Goal: Book appointment/travel/reservation

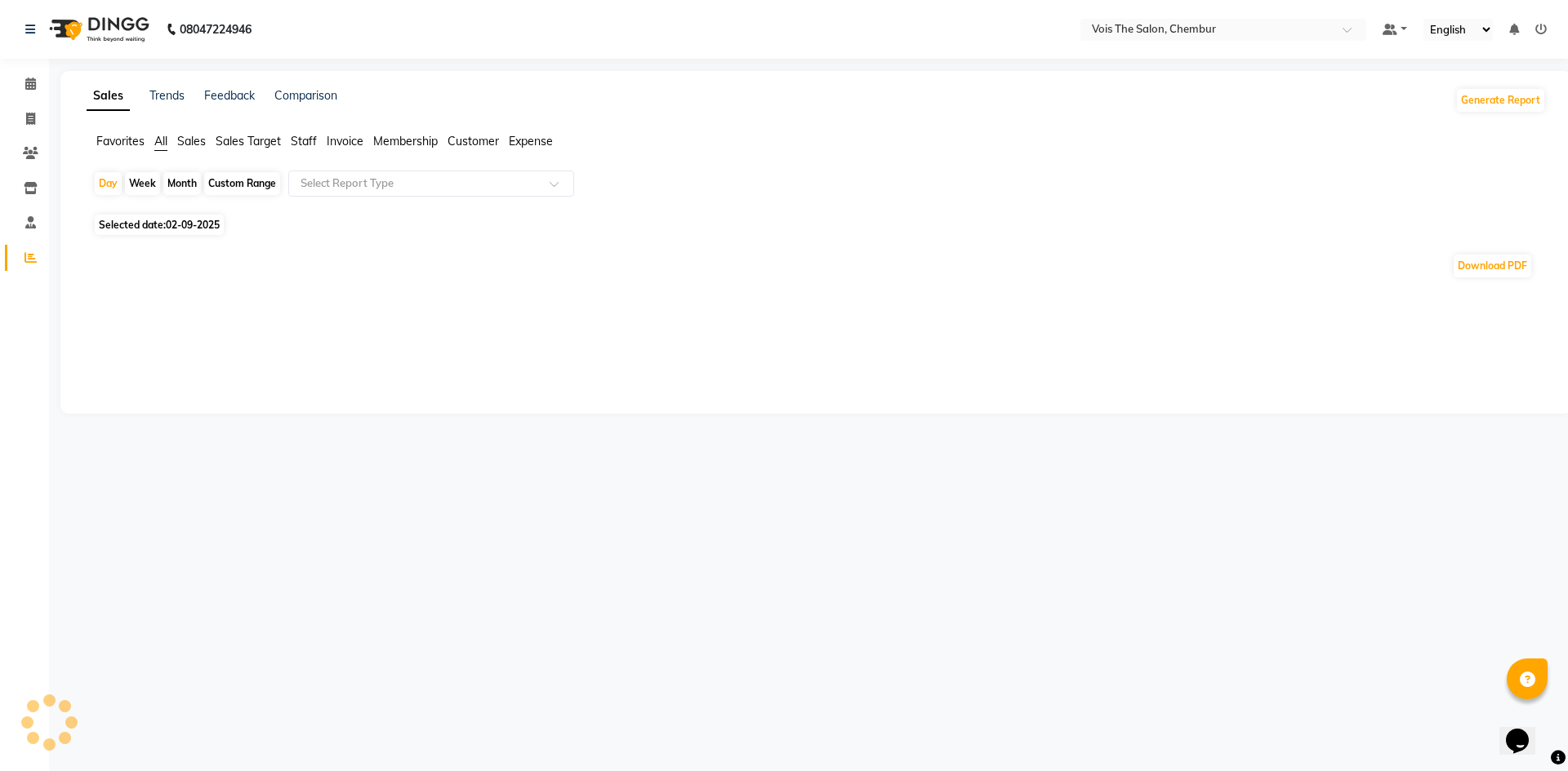
click at [301, 143] on span "Staff" at bounding box center [303, 141] width 26 height 15
click at [232, 186] on div "Custom Range" at bounding box center [242, 183] width 76 height 23
select select "9"
select select "2025"
click at [395, 180] on input "text" at bounding box center [415, 183] width 235 height 16
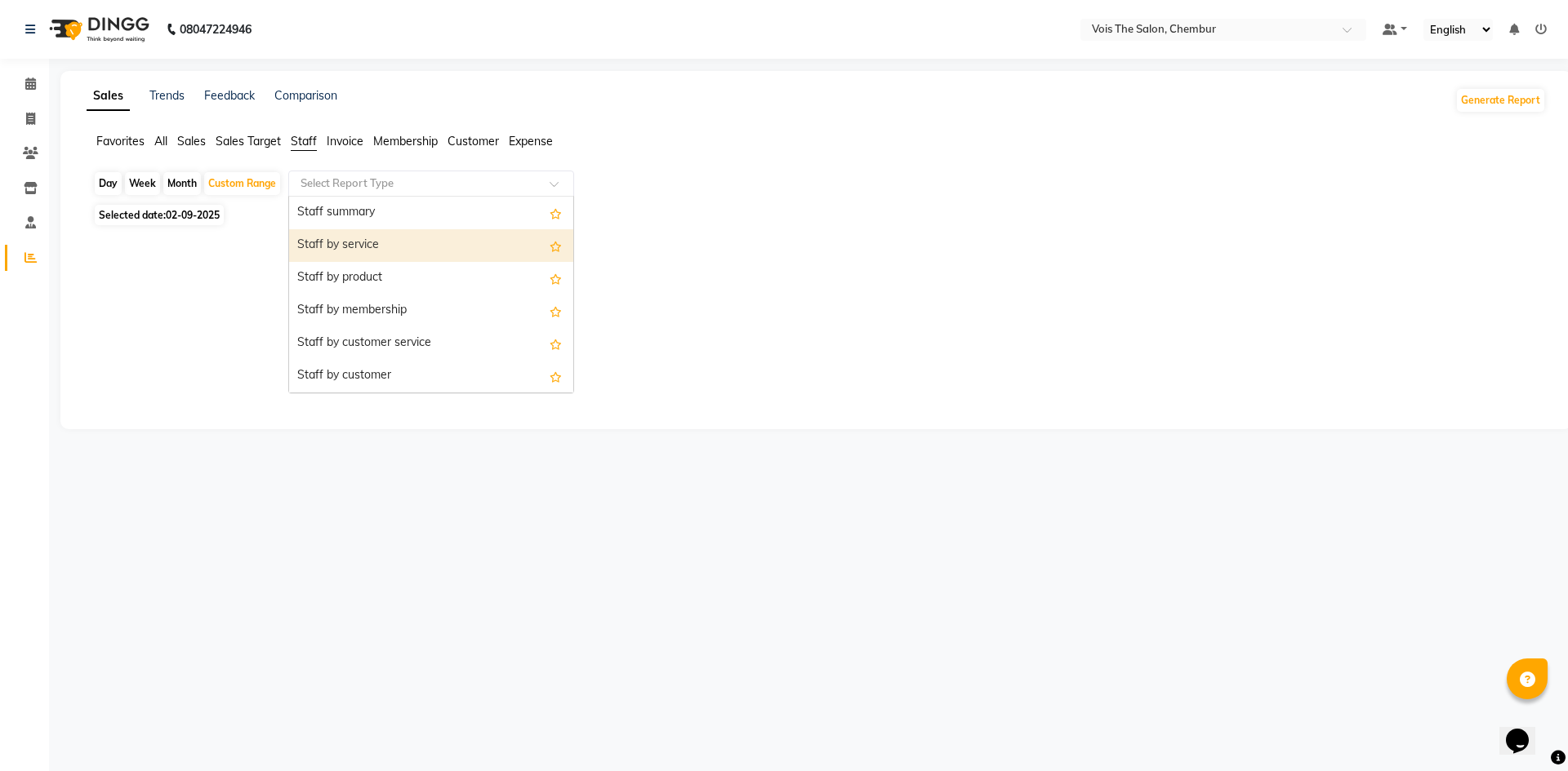
click at [172, 300] on div at bounding box center [812, 321] width 1439 height 118
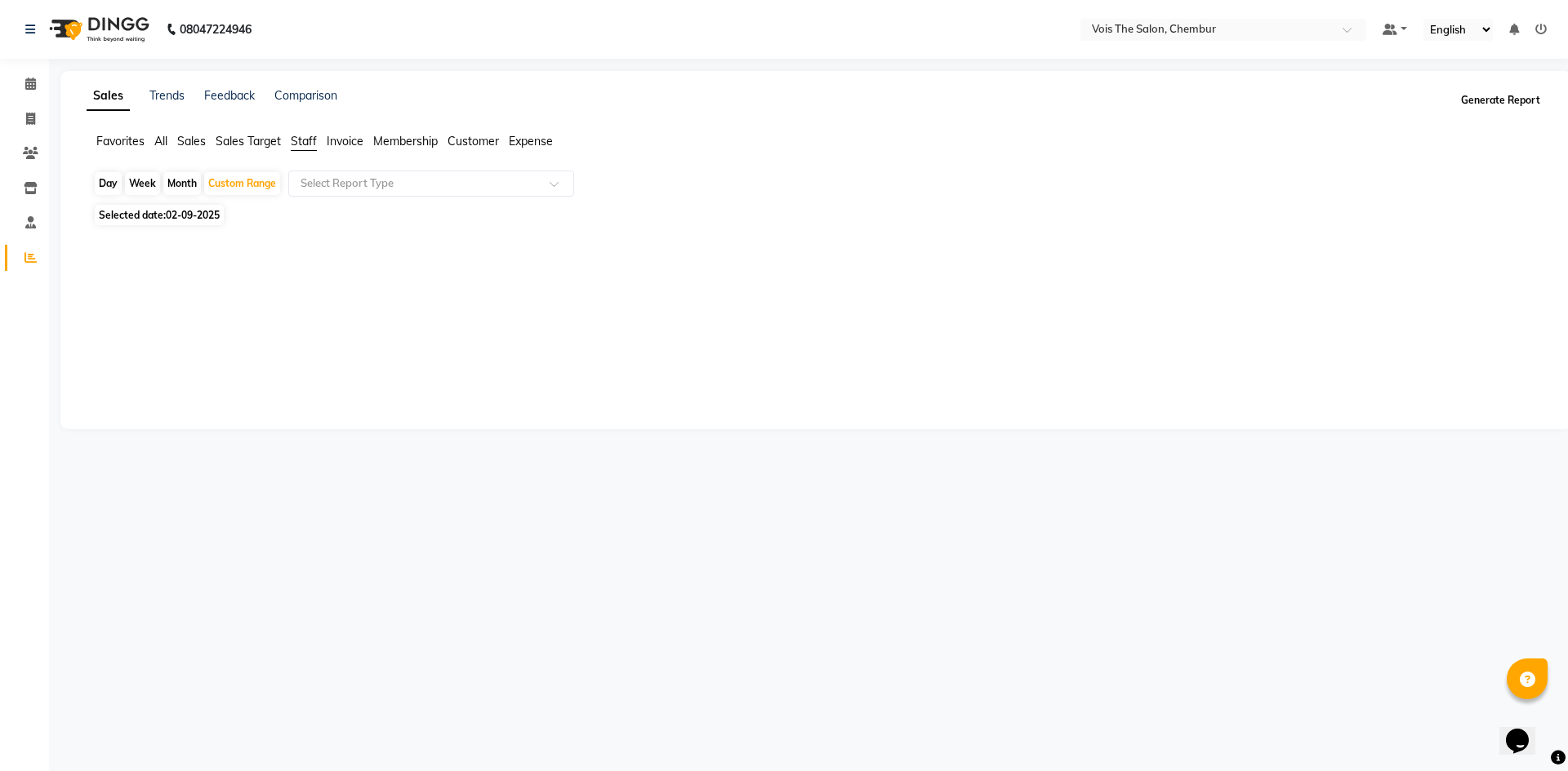
click at [1495, 101] on button "Generate Report" at bounding box center [1500, 100] width 88 height 23
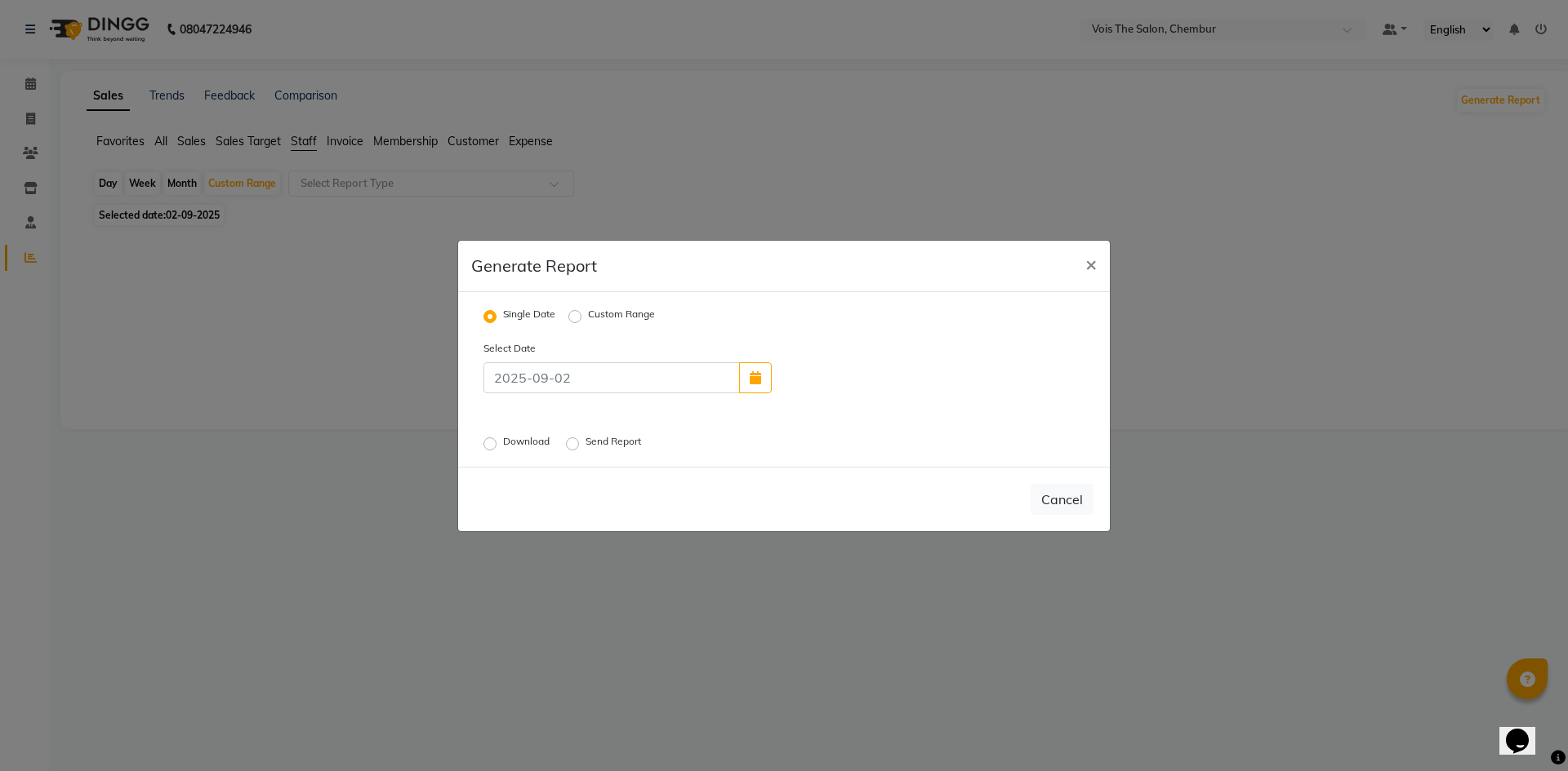
click at [582, 314] on div "Custom Range" at bounding box center [612, 316] width 87 height 19
click at [569, 303] on div "Single Date Custom Range Select Date Download Send Report" at bounding box center [784, 379] width 652 height 174
click at [588, 316] on label "Custom Range" at bounding box center [621, 316] width 67 height 19
click at [576, 316] on input "Custom Range" at bounding box center [577, 316] width 12 height 12
radio input "true"
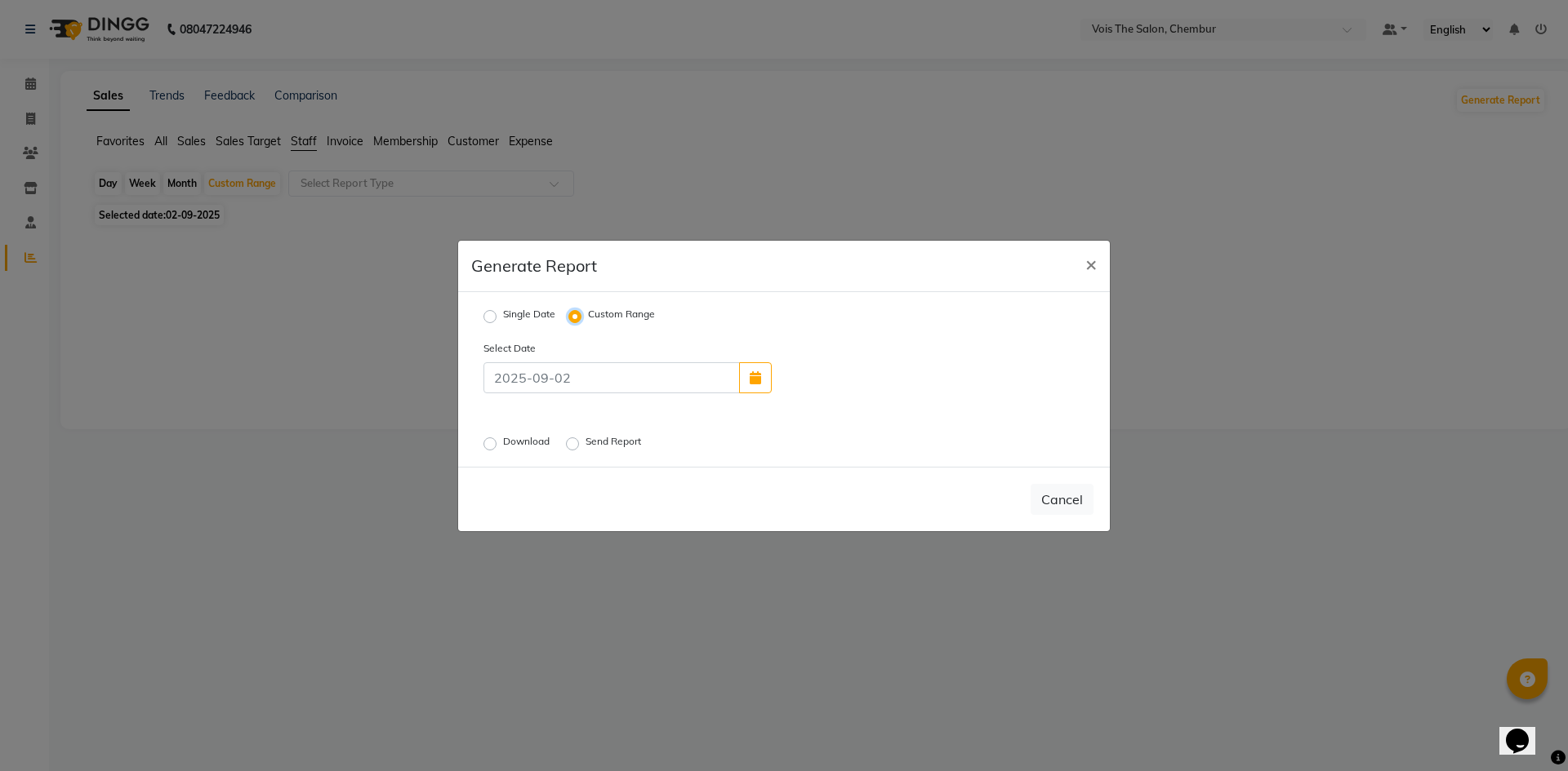
select select "9"
select select "2025"
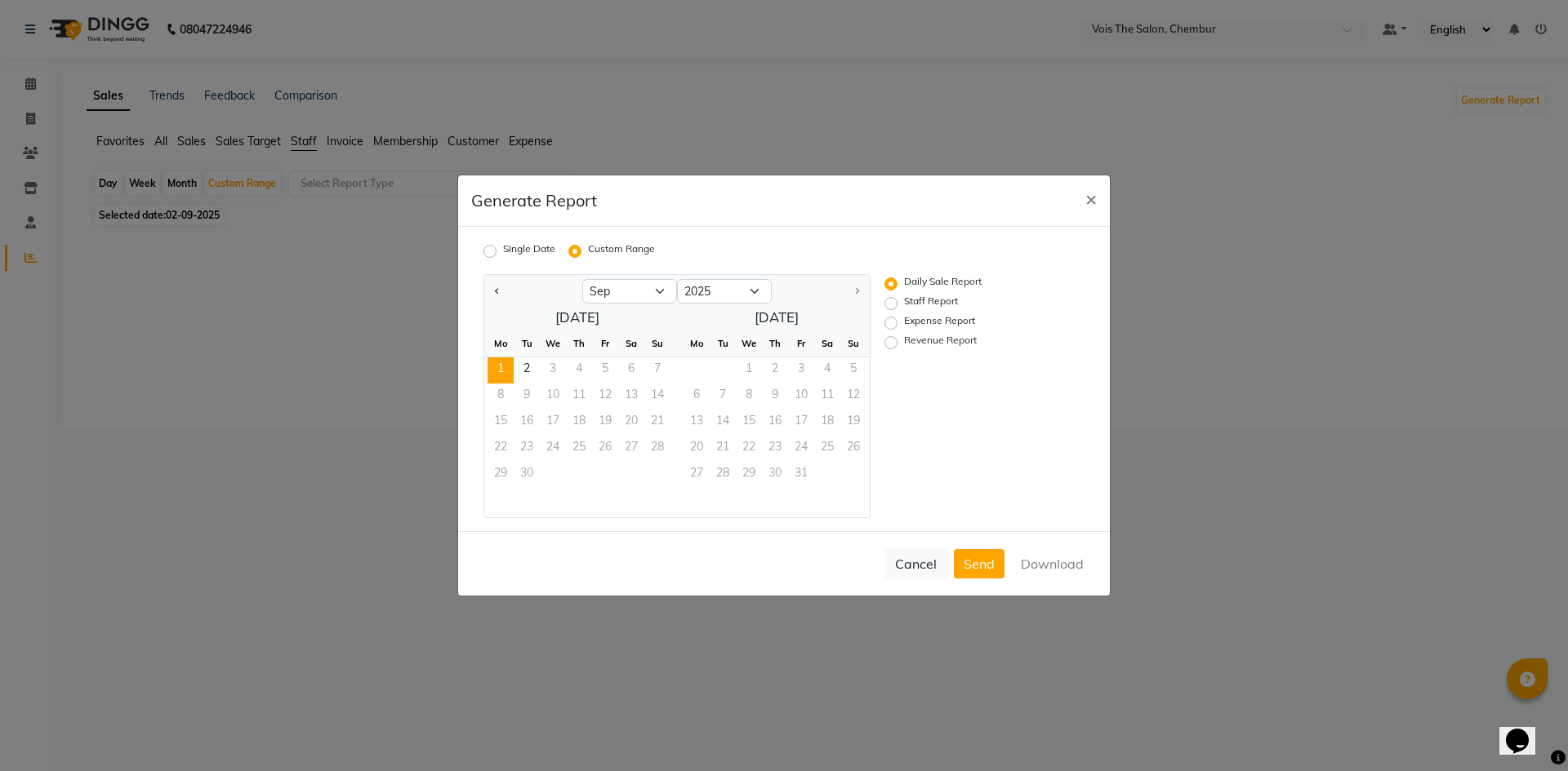
click at [513, 376] on span "1" at bounding box center [500, 370] width 26 height 26
click at [977, 567] on button "Send" at bounding box center [978, 564] width 50 height 29
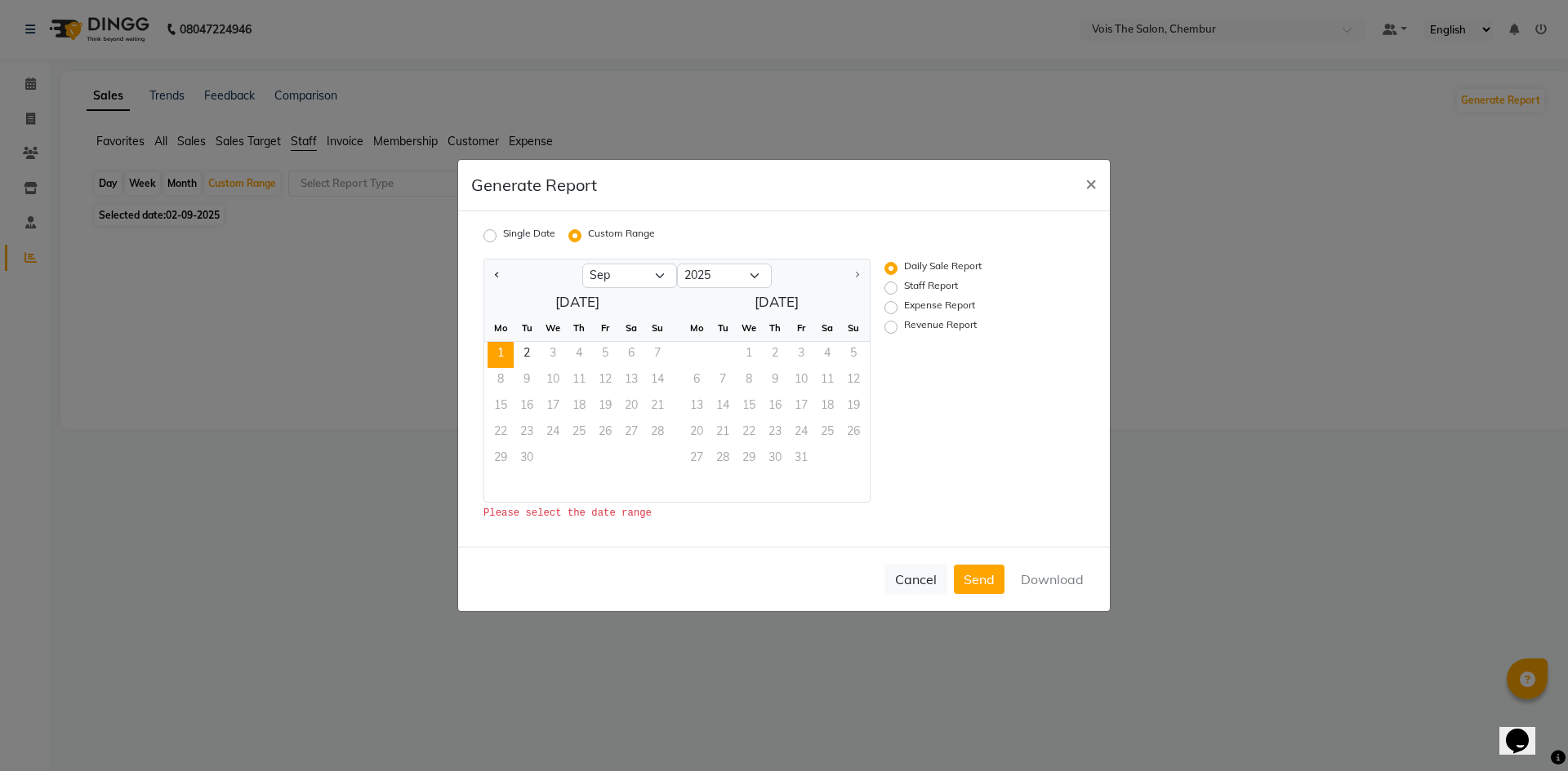
click at [897, 288] on div "Staff Report" at bounding box center [966, 287] width 162 height 19
click at [904, 287] on label "Staff Report" at bounding box center [930, 287] width 54 height 19
click at [889, 287] on input "Staff Report" at bounding box center [893, 288] width 12 height 12
radio input "true"
click at [1060, 578] on button "Download" at bounding box center [1052, 579] width 82 height 29
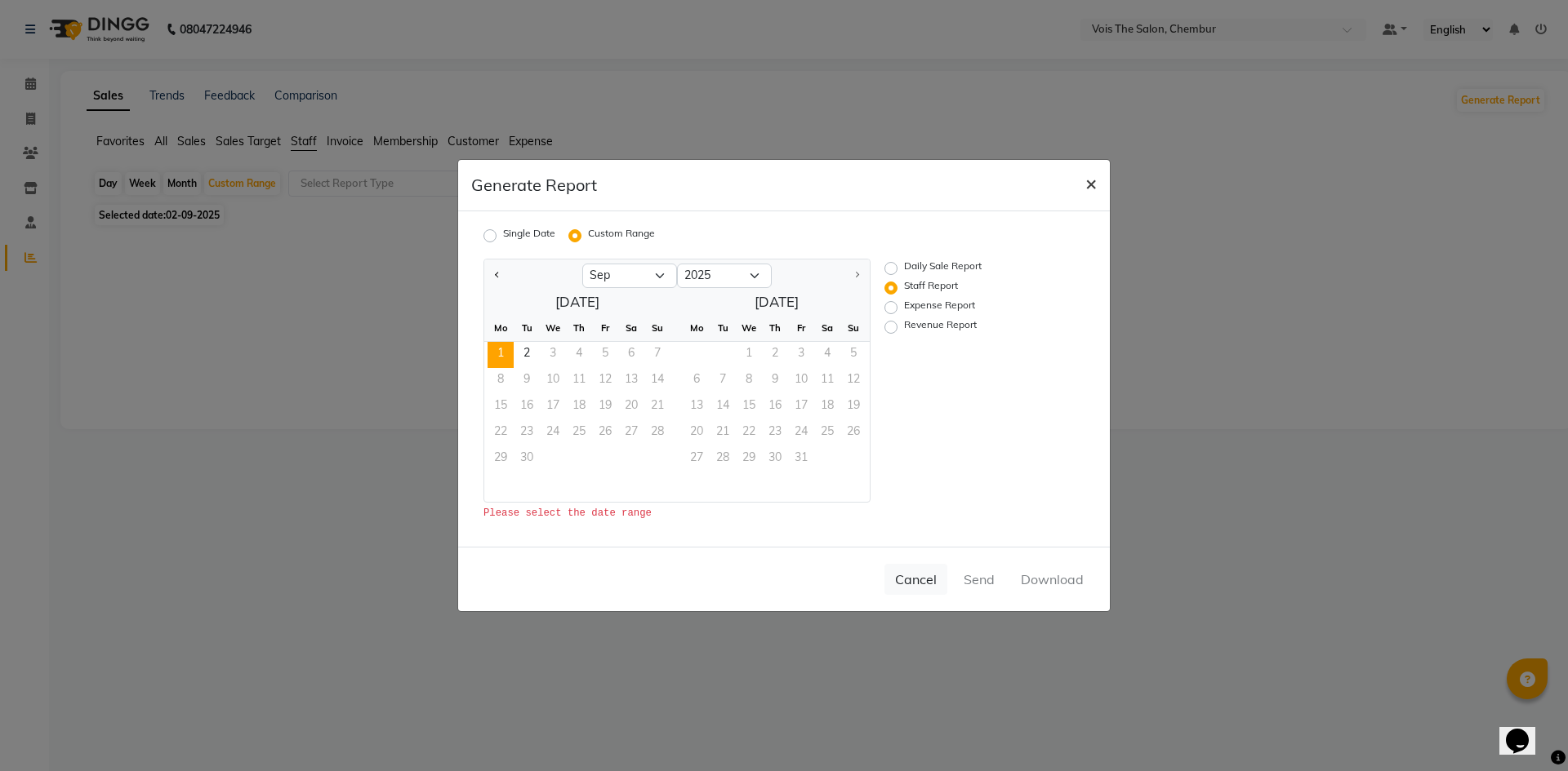
click at [1091, 178] on span "×" at bounding box center [1091, 182] width 12 height 25
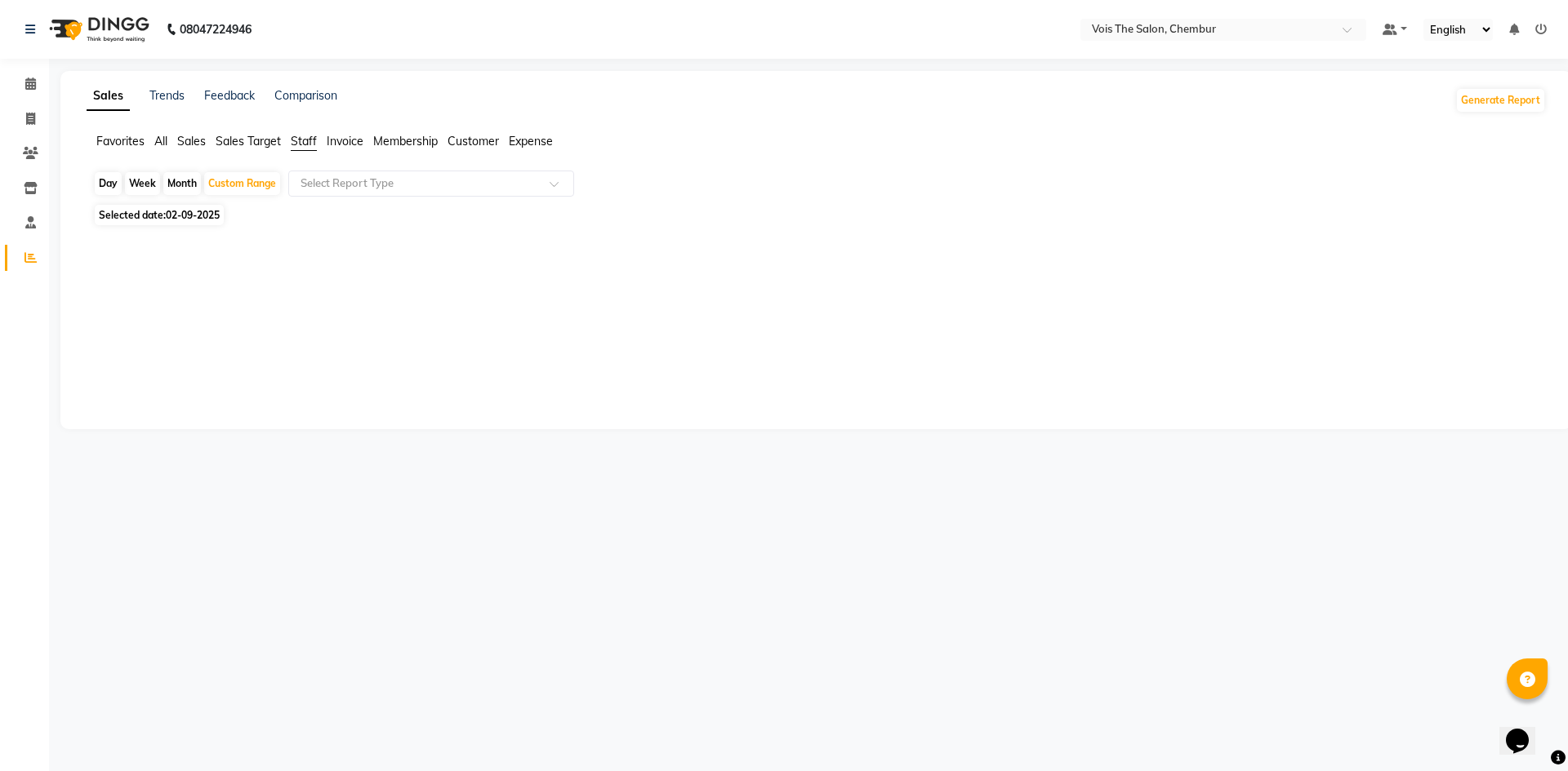
click at [186, 179] on div "Month" at bounding box center [182, 183] width 37 height 23
select select "9"
select select "2025"
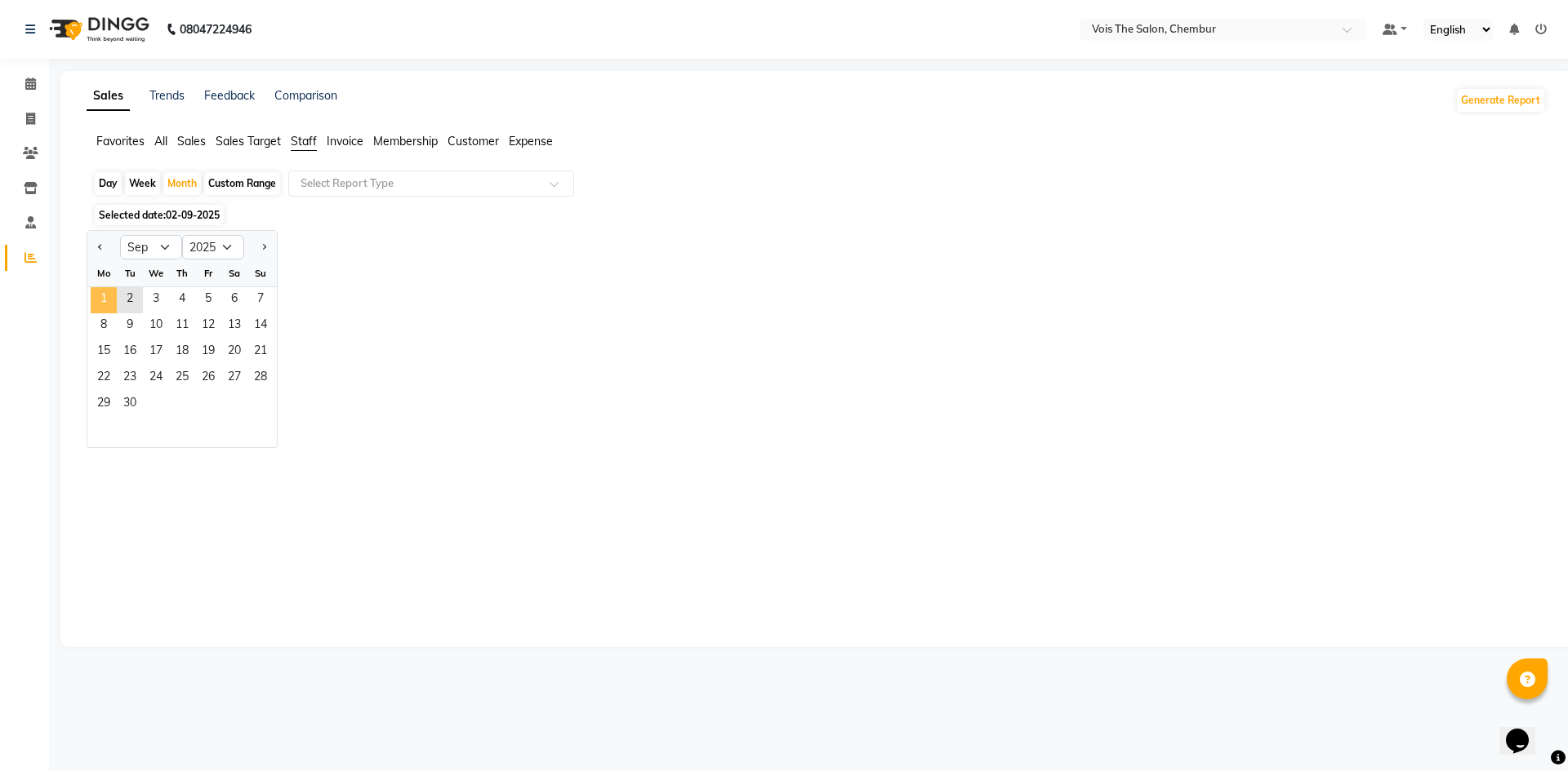
click at [108, 297] on span "1" at bounding box center [103, 300] width 26 height 26
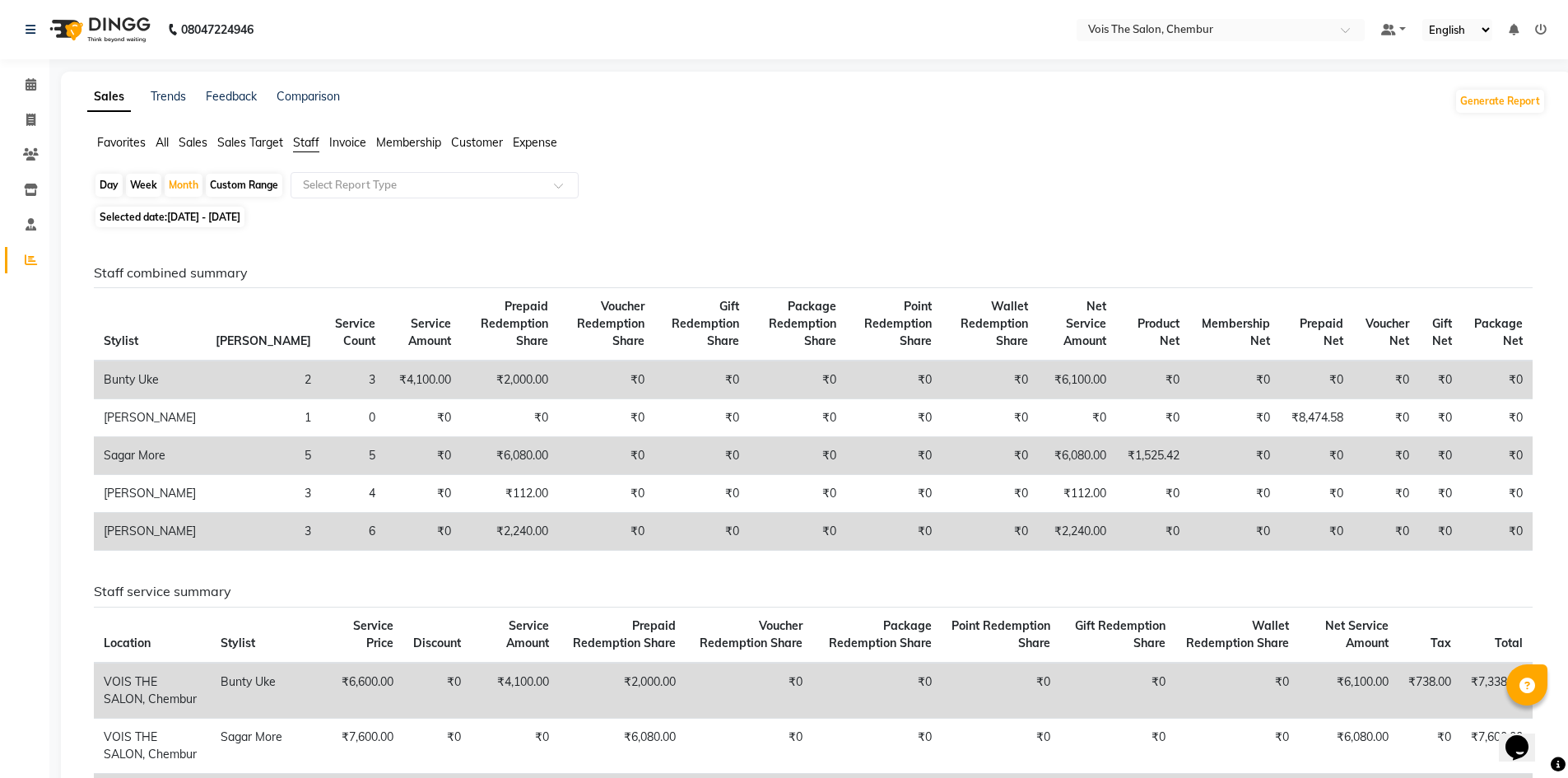
click at [238, 186] on div "Custom Range" at bounding box center [244, 185] width 76 height 23
select select "9"
select select "2025"
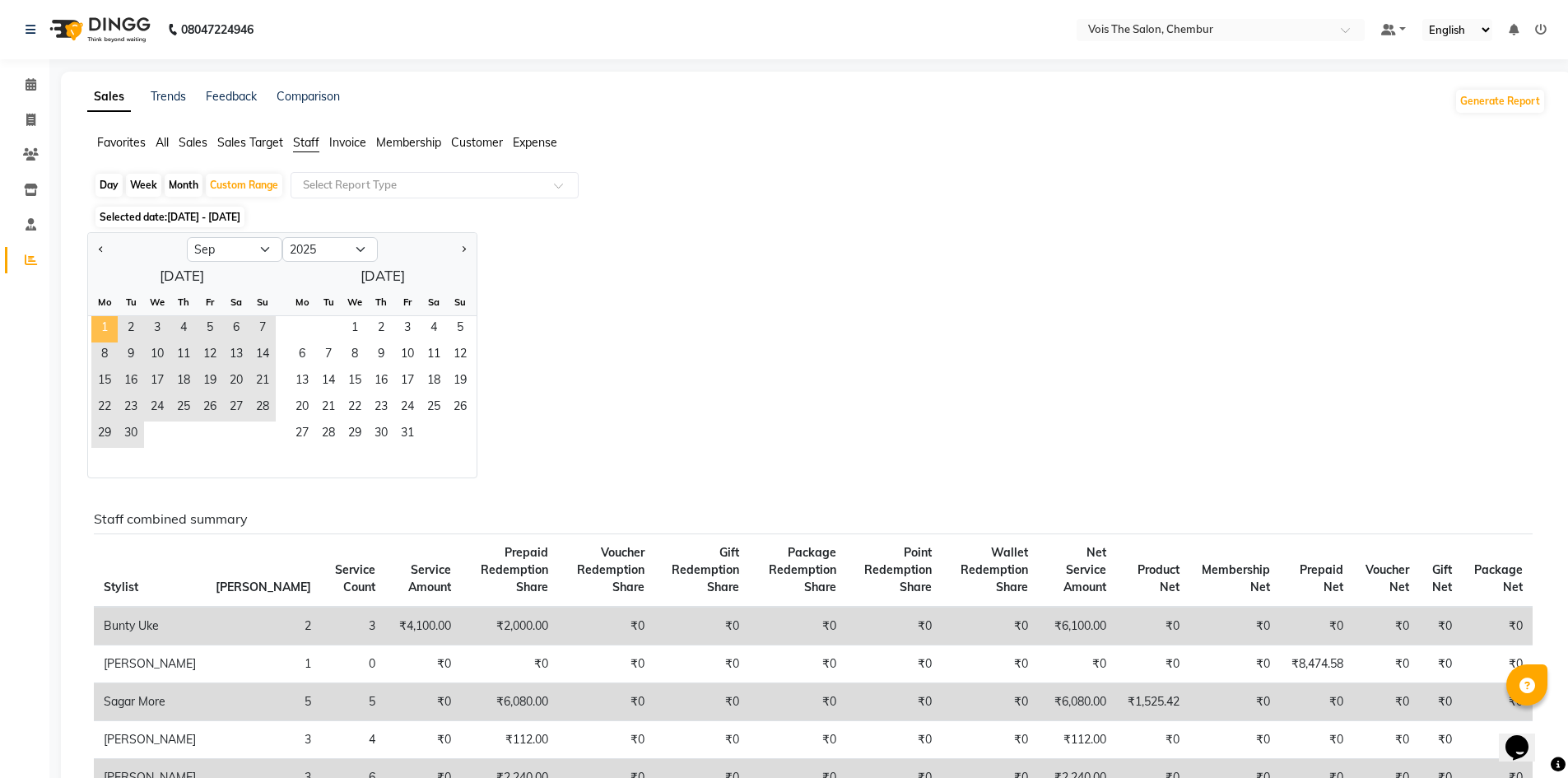
click at [112, 338] on span "1" at bounding box center [104, 330] width 27 height 27
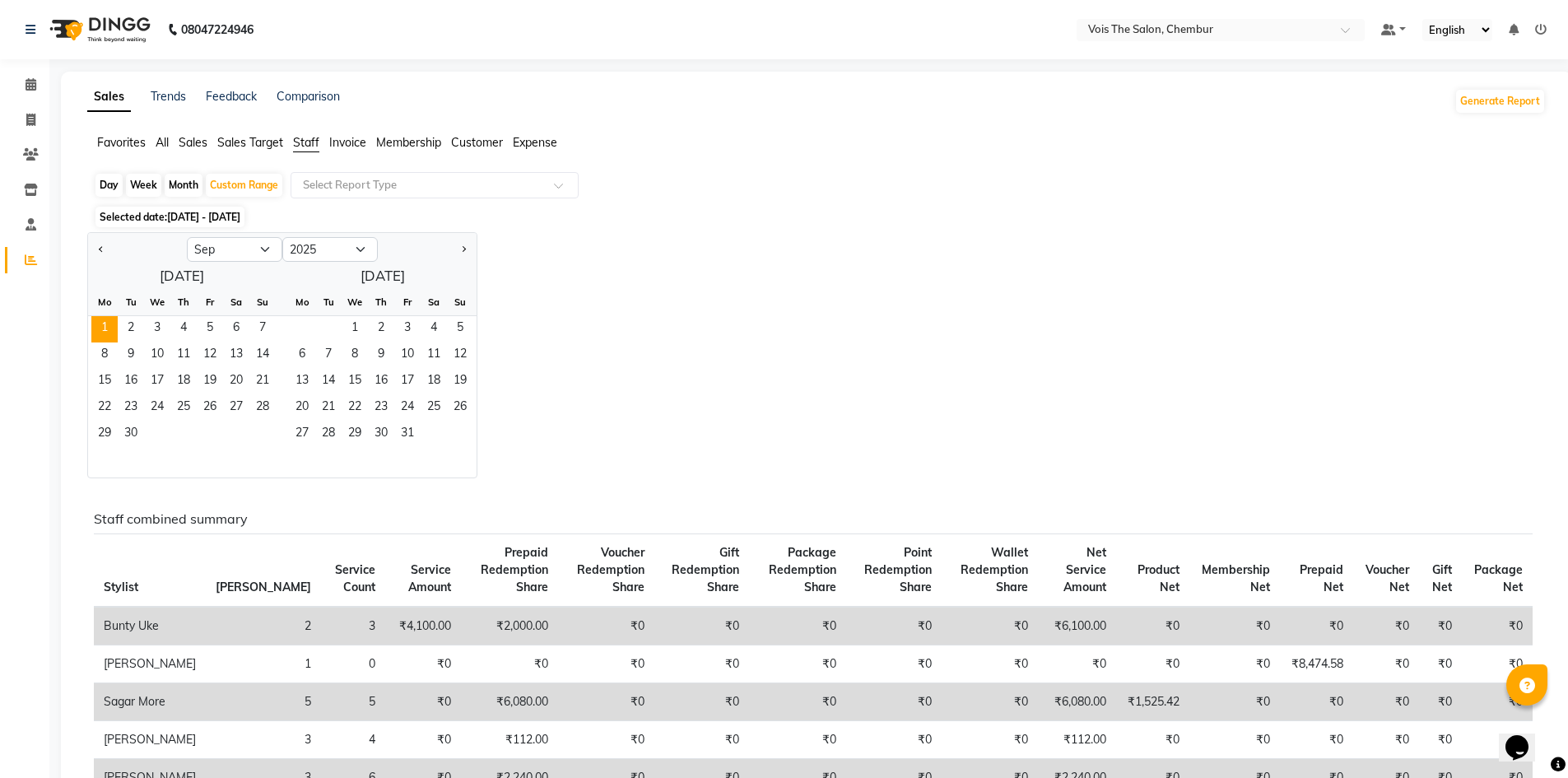
click at [661, 332] on div "Jan Feb Mar Apr May Jun [DATE] Aug Sep Oct Nov [DATE] 2016 2017 2018 2019 2020 …" at bounding box center [816, 355] width 1458 height 247
click at [127, 326] on span "2" at bounding box center [131, 330] width 27 height 27
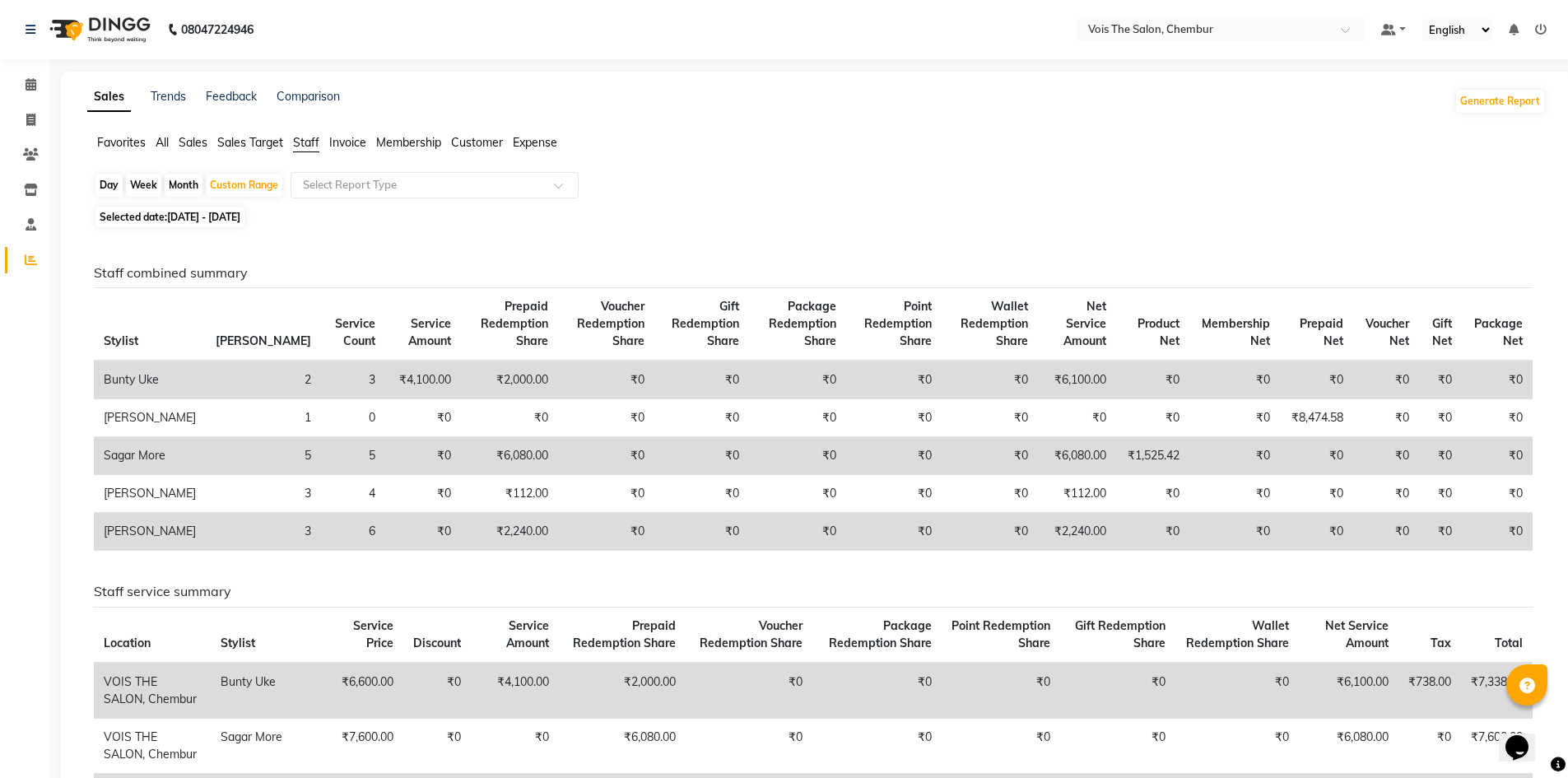
click at [1043, 377] on td "₹6,100.00" at bounding box center [1077, 380] width 78 height 39
copy td "6,100.00"
click at [1144, 442] on td "₹1,525.42" at bounding box center [1153, 456] width 74 height 38
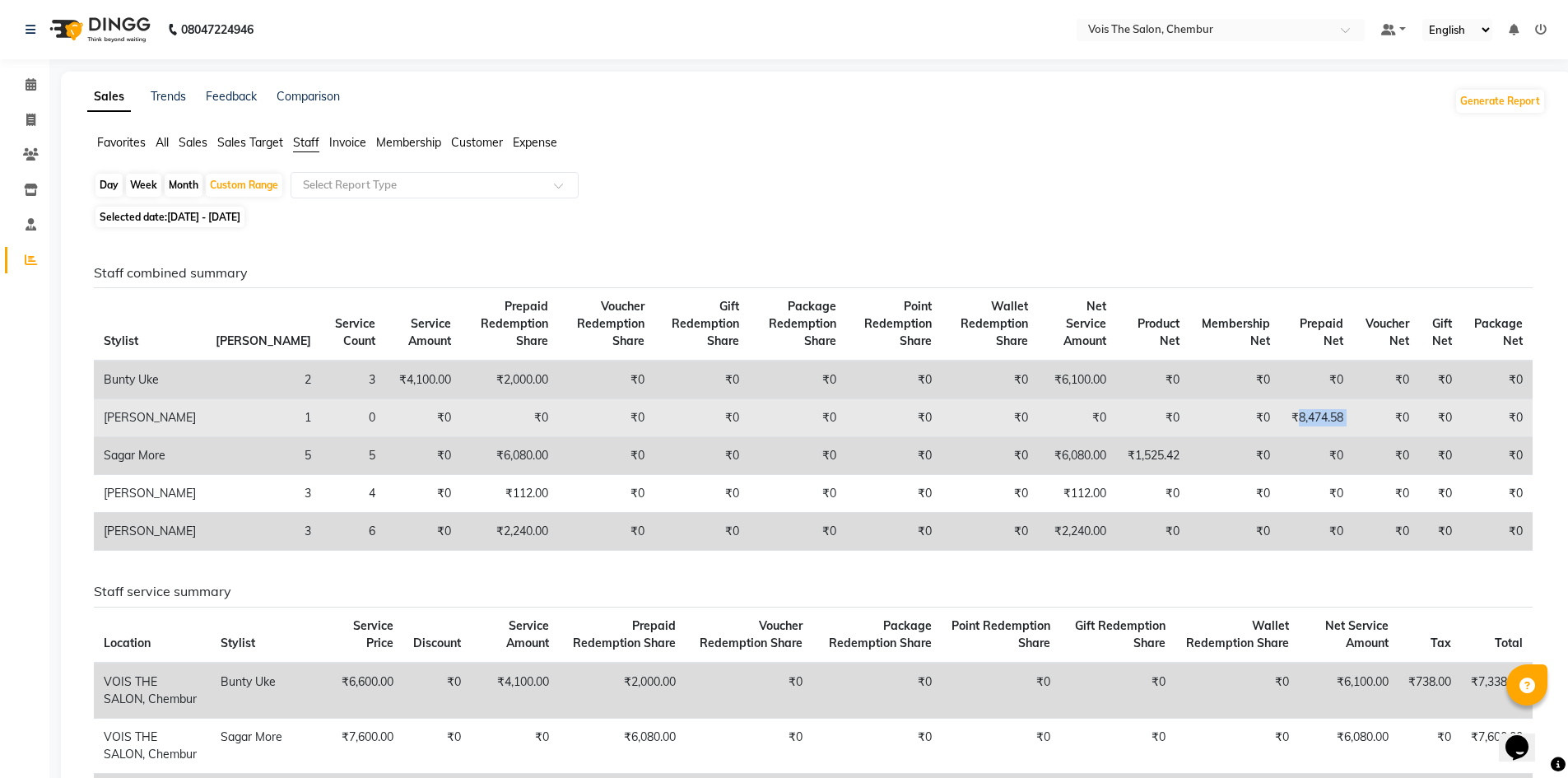
drag, startPoint x: 1286, startPoint y: 411, endPoint x: 1344, endPoint y: 427, distance: 60.2
click at [1344, 427] on tr "[PERSON_NAME] 1 0 ₹0 ₹0 ₹0 ₹0 ₹0 ₹0 ₹0 ₹0 ₹0 ₹0 ₹8,474.58 ₹0 ₹0 ₹0" at bounding box center [813, 418] width 1439 height 38
copy td "8,474.58"
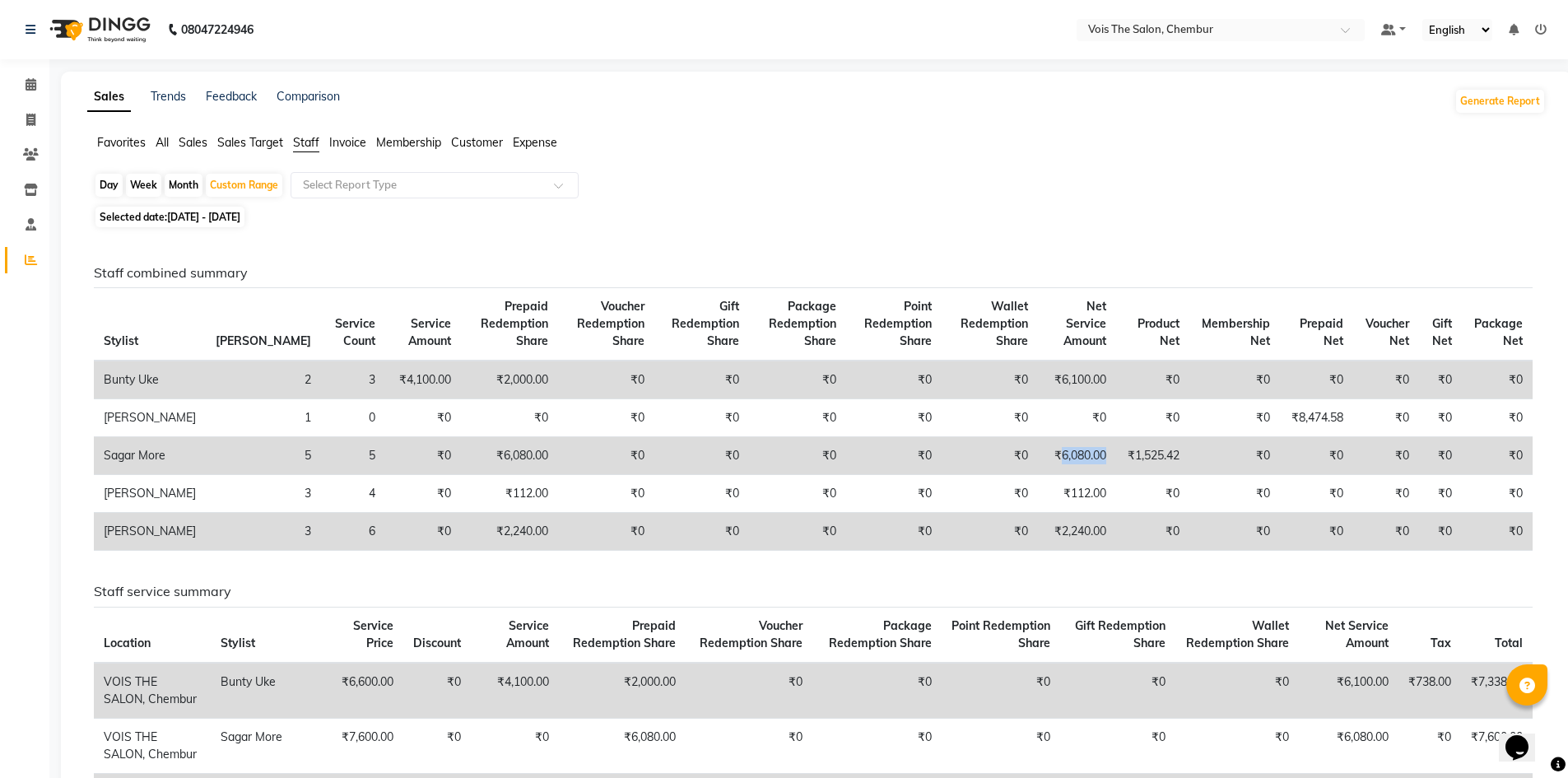
drag, startPoint x: 1043, startPoint y: 457, endPoint x: 1087, endPoint y: 466, distance: 44.9
click at [1087, 466] on td "₹6,080.00" at bounding box center [1077, 456] width 78 height 38
click at [1088, 466] on td "₹6,080.00" at bounding box center [1077, 456] width 78 height 38
copy td "6,080.00"
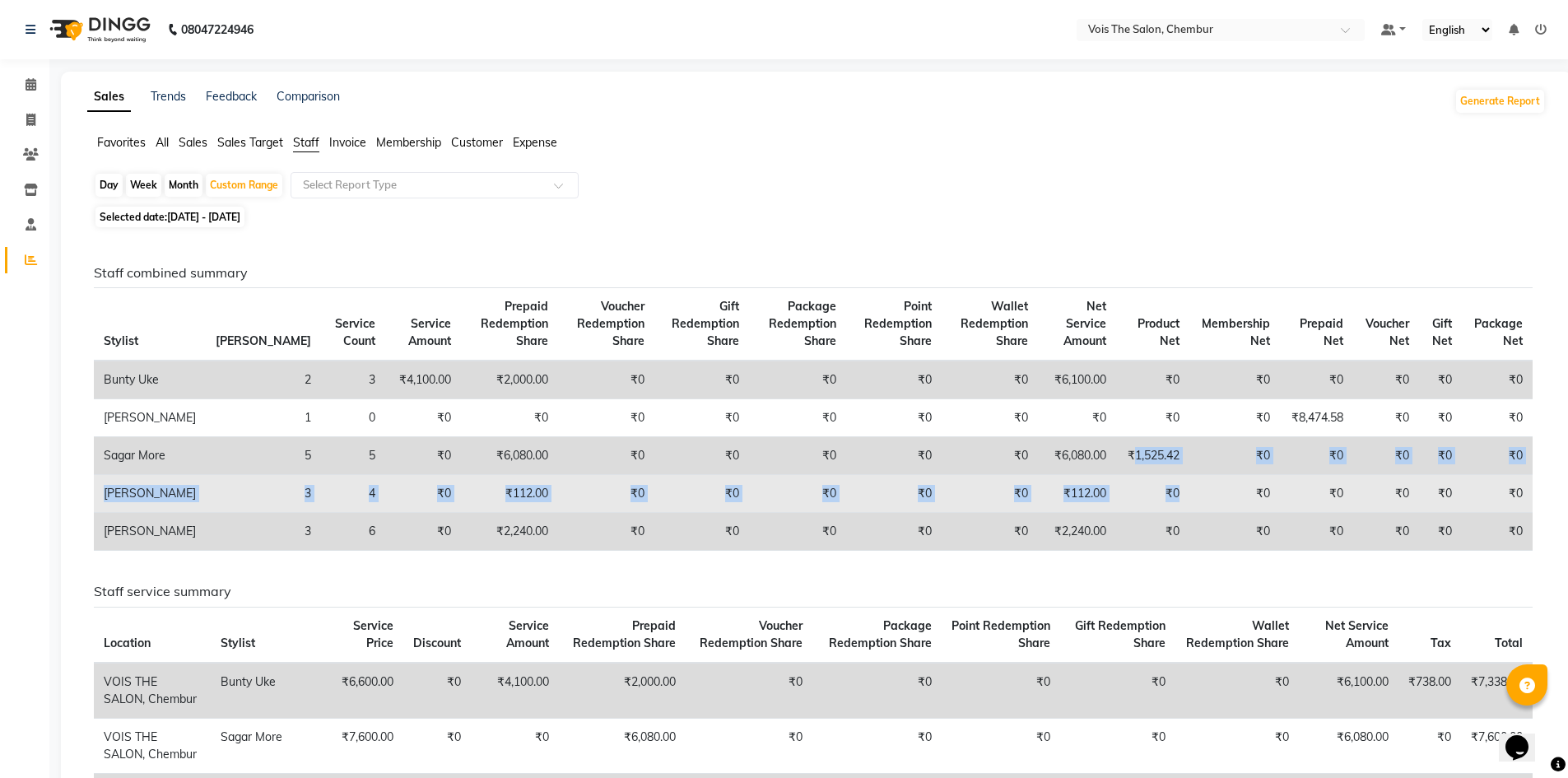
drag, startPoint x: 1129, startPoint y: 454, endPoint x: 1163, endPoint y: 474, distance: 39.4
click at [1163, 474] on tbody "Bunty Uke 2 3 ₹4,100.00 ₹2,000.00 ₹0 ₹0 ₹0 ₹0 ₹0 ₹6,100.00 ₹0 ₹0 ₹0 ₹0 ₹0 ₹0 [P…" at bounding box center [813, 456] width 1439 height 191
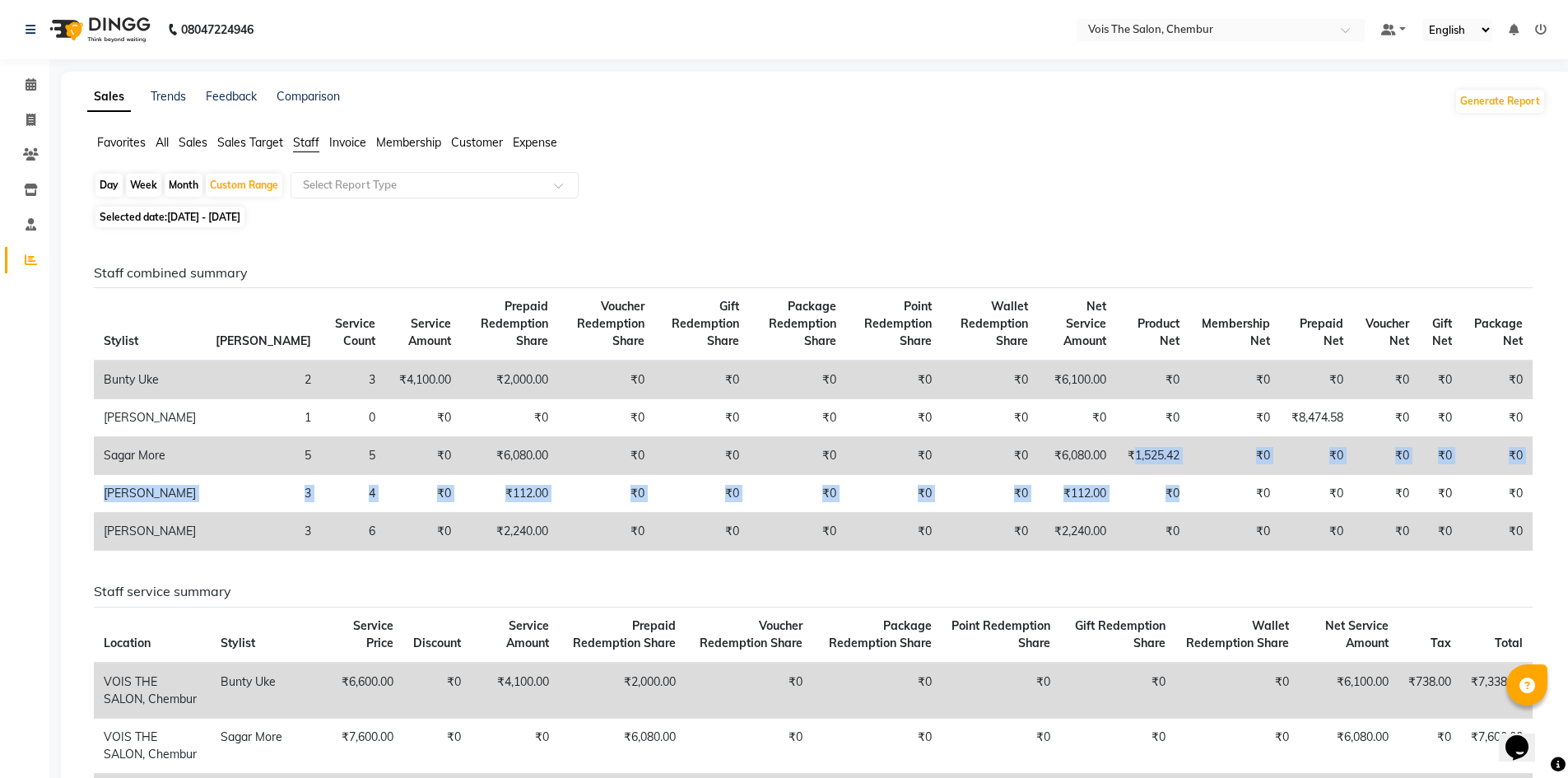
click at [1153, 442] on td "₹1,525.42" at bounding box center [1153, 456] width 74 height 38
drag, startPoint x: 1116, startPoint y: 451, endPoint x: 1192, endPoint y: 449, distance: 76.0
click at [1192, 449] on tr "Sagar More 5 5 ₹0 ₹6,080.00 ₹0 ₹0 ₹0 ₹0 ₹0 ₹6,080.00 ₹1,525.42 ₹0 ₹0 ₹0 ₹0 ₹0" at bounding box center [813, 456] width 1439 height 38
copy td "1,525.42"
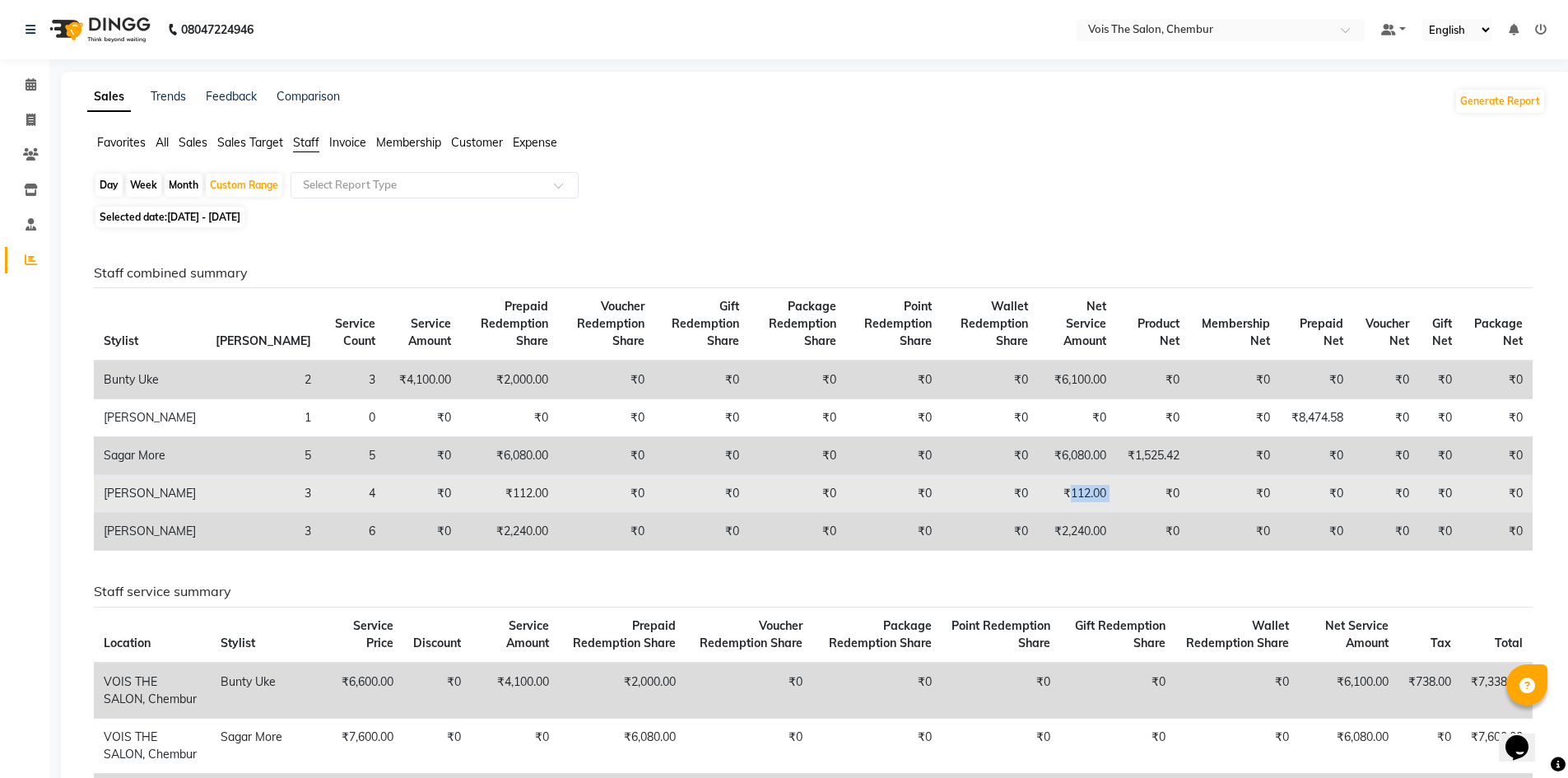
drag, startPoint x: 1051, startPoint y: 489, endPoint x: 1101, endPoint y: 496, distance: 50.5
click at [1101, 496] on tr "Sai Sumati 3 4 ₹0 ₹112.00 ₹0 ₹0 ₹0 ₹0 ₹0 ₹112.00 ₹0 ₹0 ₹0 ₹0 ₹0 ₹0" at bounding box center [813, 494] width 1439 height 38
copy td "112.00"
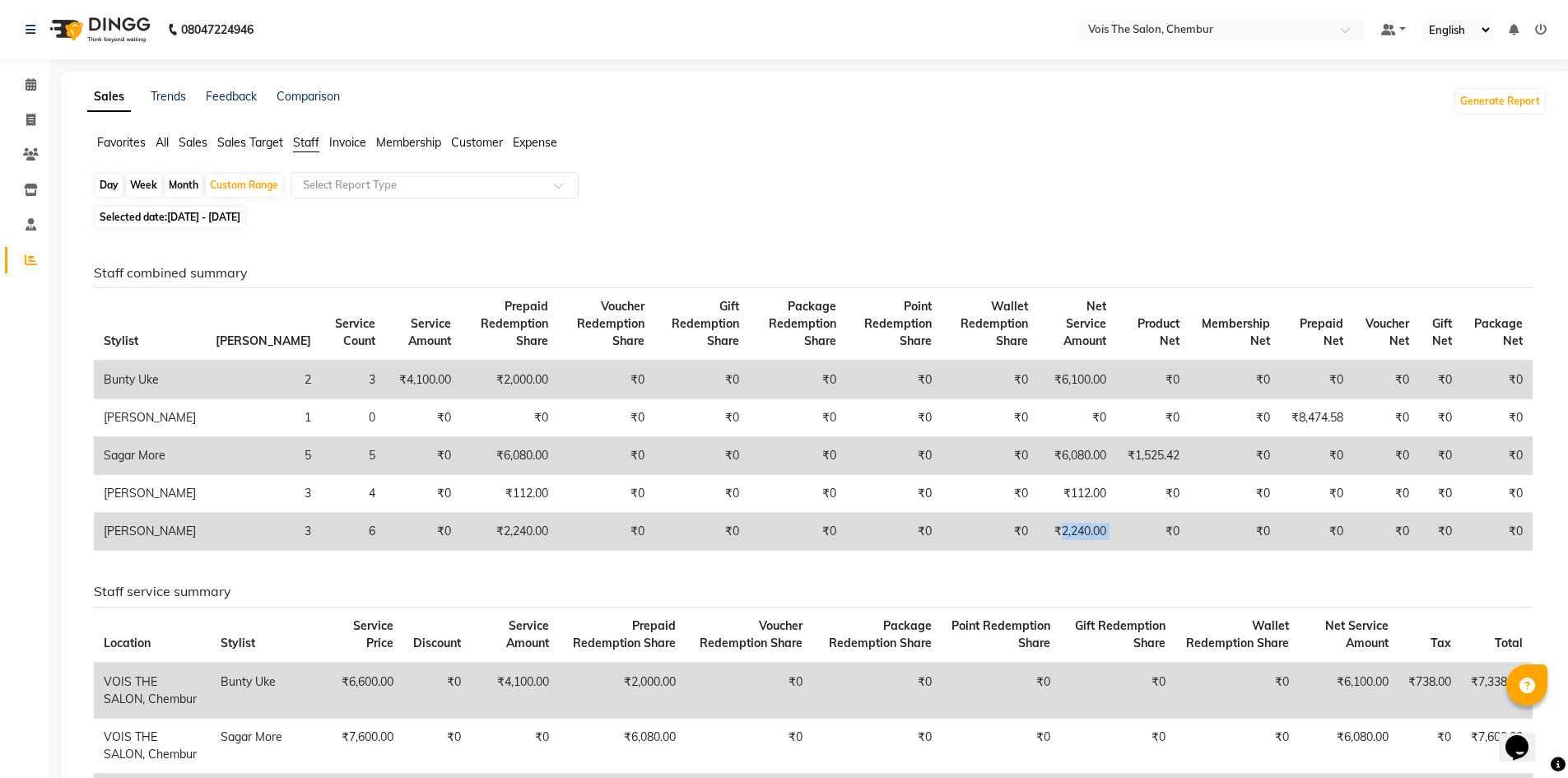
drag, startPoint x: 1043, startPoint y: 527, endPoint x: 1101, endPoint y: 532, distance: 58.2
click at [1101, 532] on tr "[PERSON_NAME] 3 6 ₹0 ₹2,240.00 ₹0 ₹0 ₹0 ₹0 ₹0 ₹2,240.00 ₹0 ₹0 ₹0 ₹0 ₹0 ₹0" at bounding box center [813, 531] width 1439 height 38
copy td "2,240.00"
drag, startPoint x: 13, startPoint y: 82, endPoint x: 24, endPoint y: 85, distance: 11.4
click at [13, 82] on link "Calendar" at bounding box center [24, 86] width 40 height 28
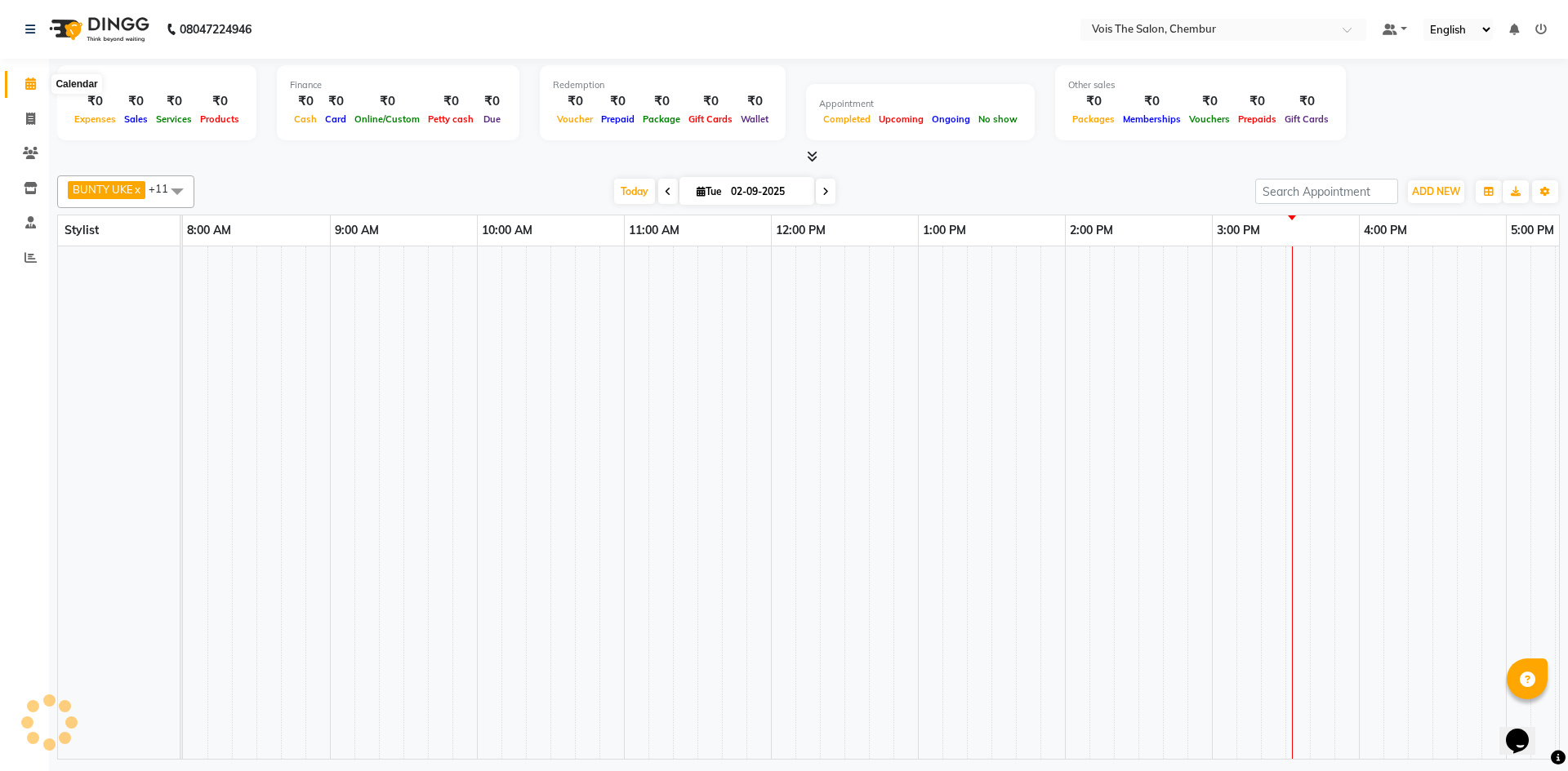
click at [26, 87] on icon at bounding box center [31, 83] width 11 height 12
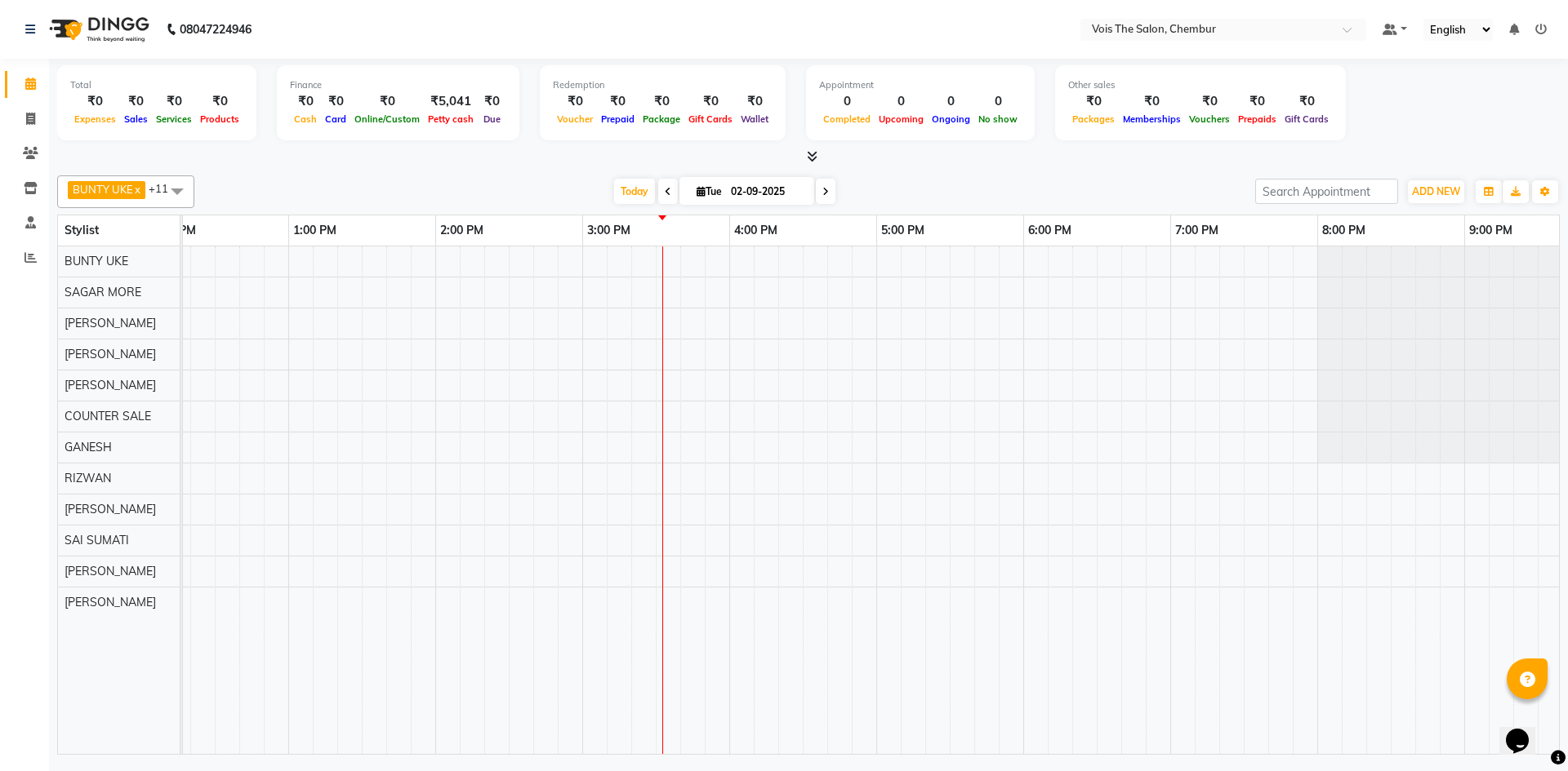
click at [1182, 276] on div at bounding box center [656, 500] width 2205 height 507
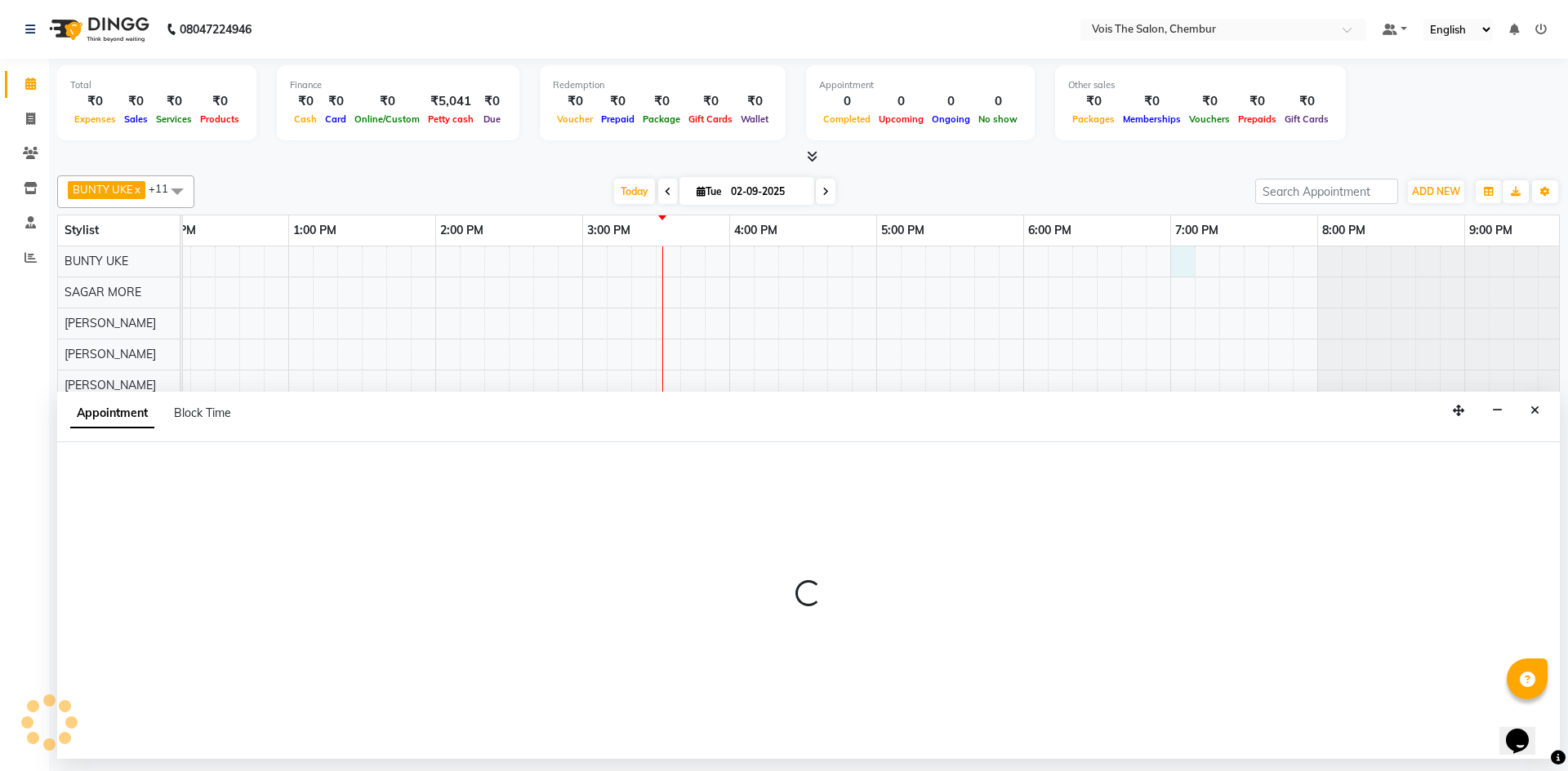
select select "79151"
select select "tentative"
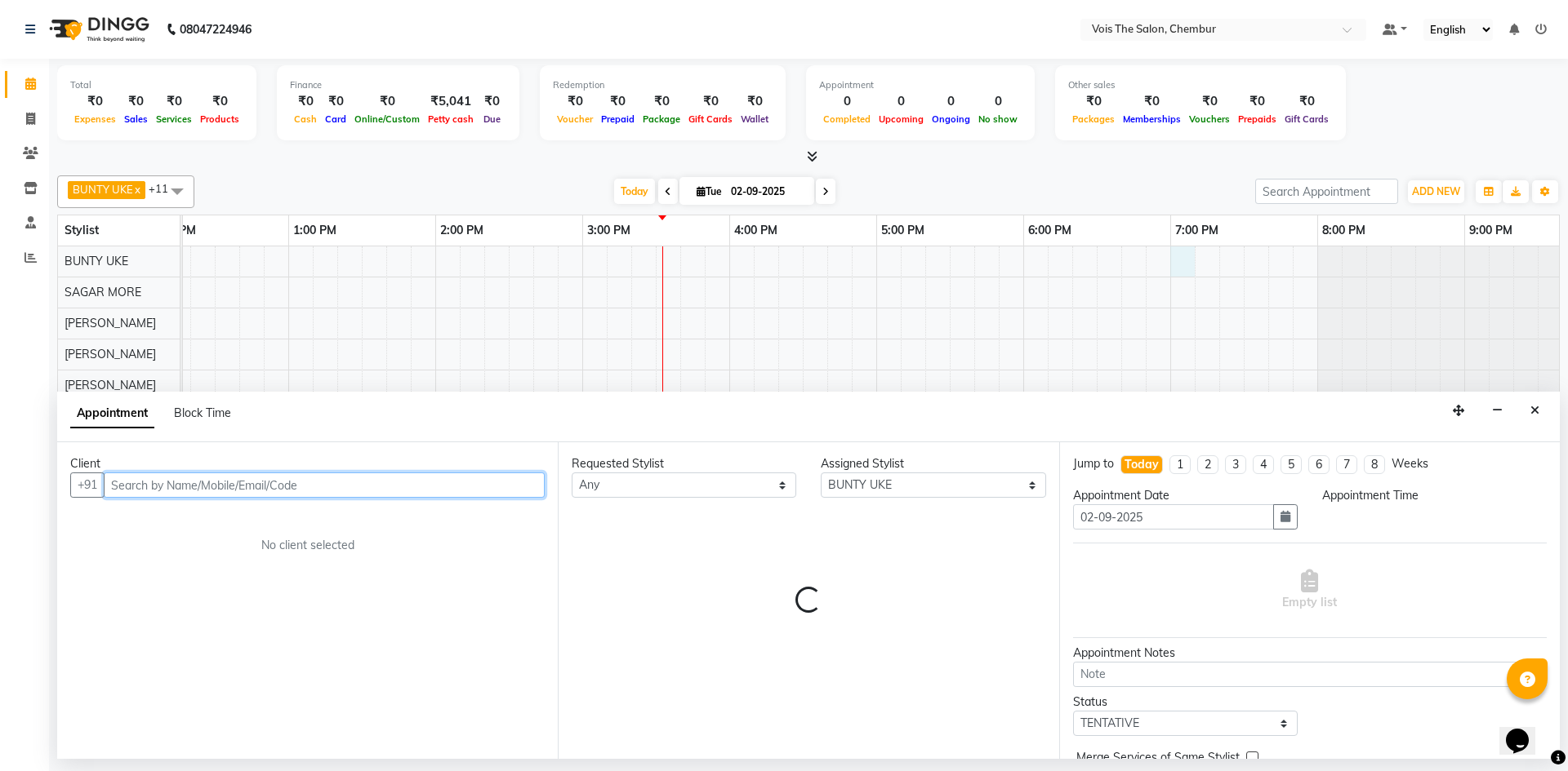
select select "1140"
click at [224, 492] on input "text" at bounding box center [324, 485] width 441 height 26
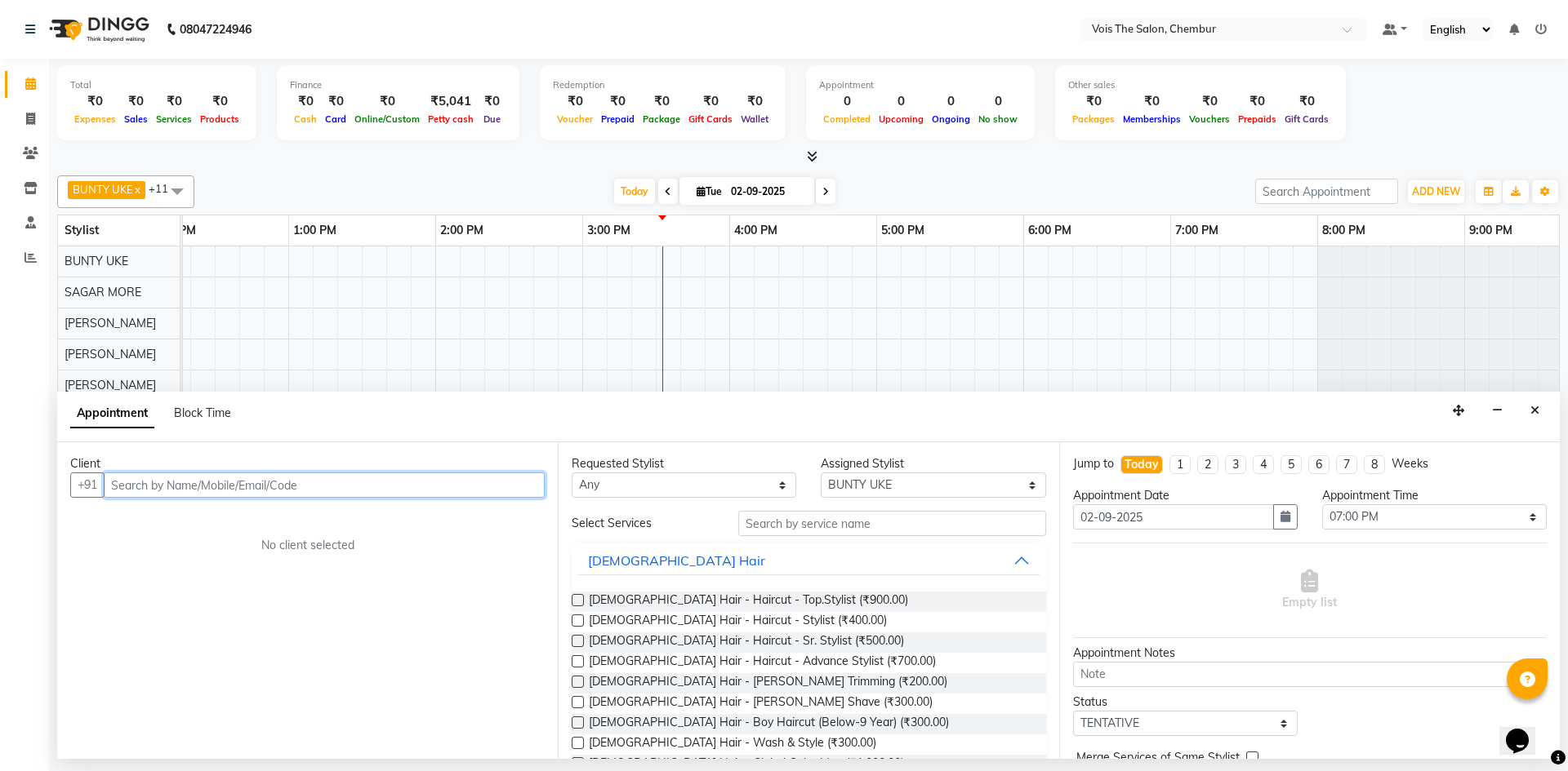
paste input "98332 16562"
click at [152, 476] on input "98332 1656" at bounding box center [290, 485] width 373 height 26
click at [201, 516] on span "PRATIBHA K" at bounding box center [163, 520] width 78 height 16
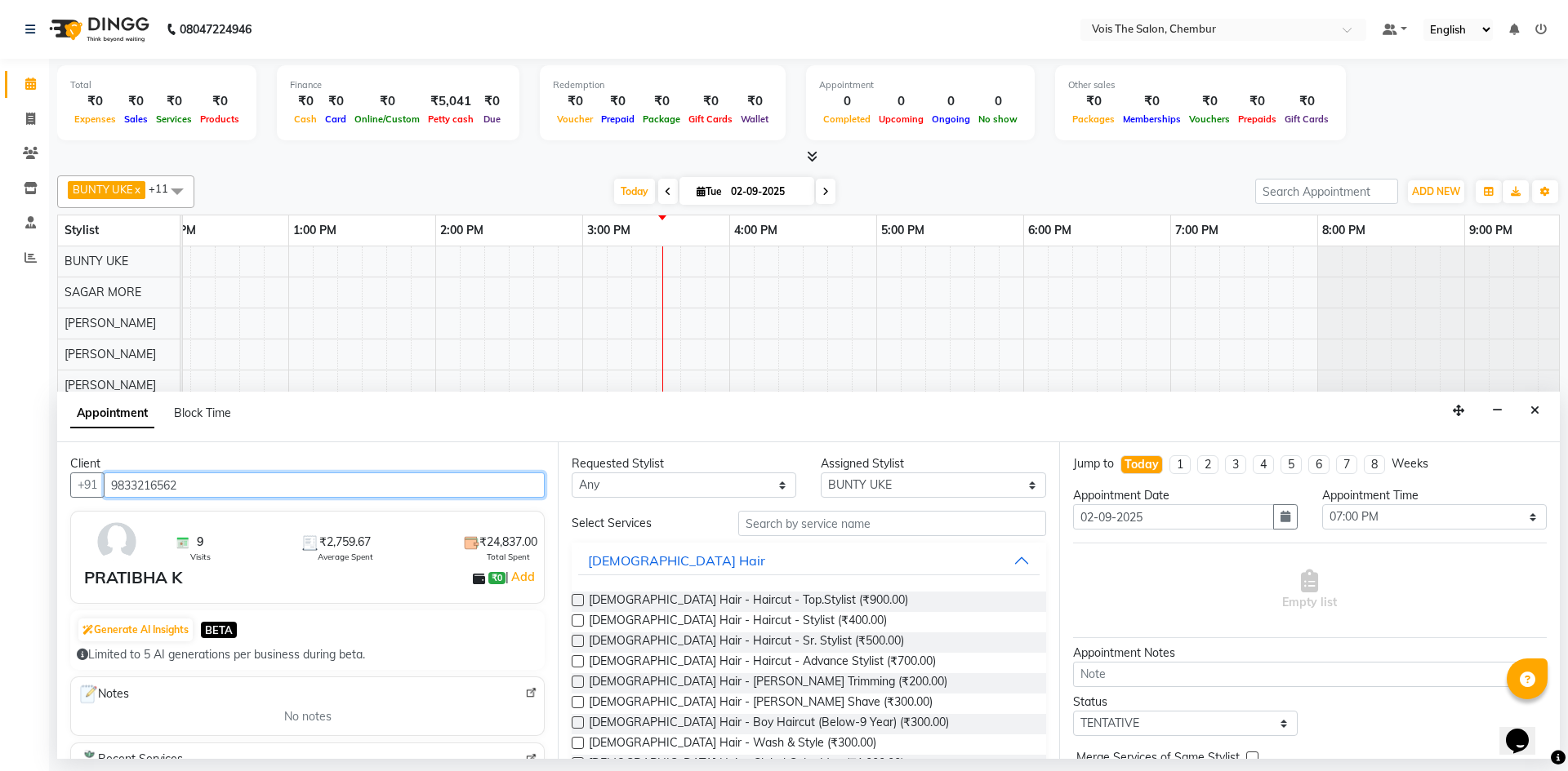
type input "9833216562"
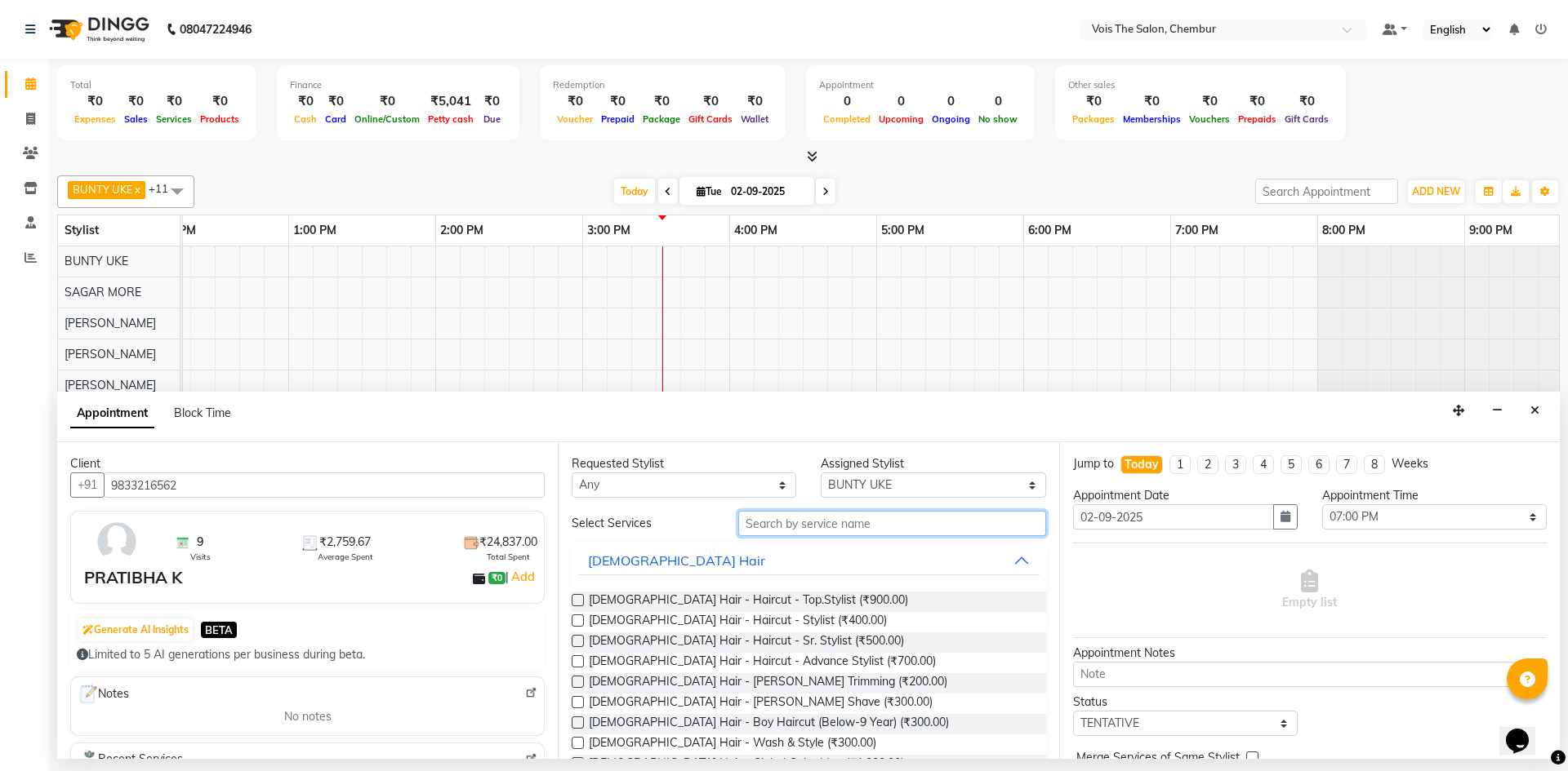
click at [763, 516] on input "text" at bounding box center [892, 524] width 308 height 26
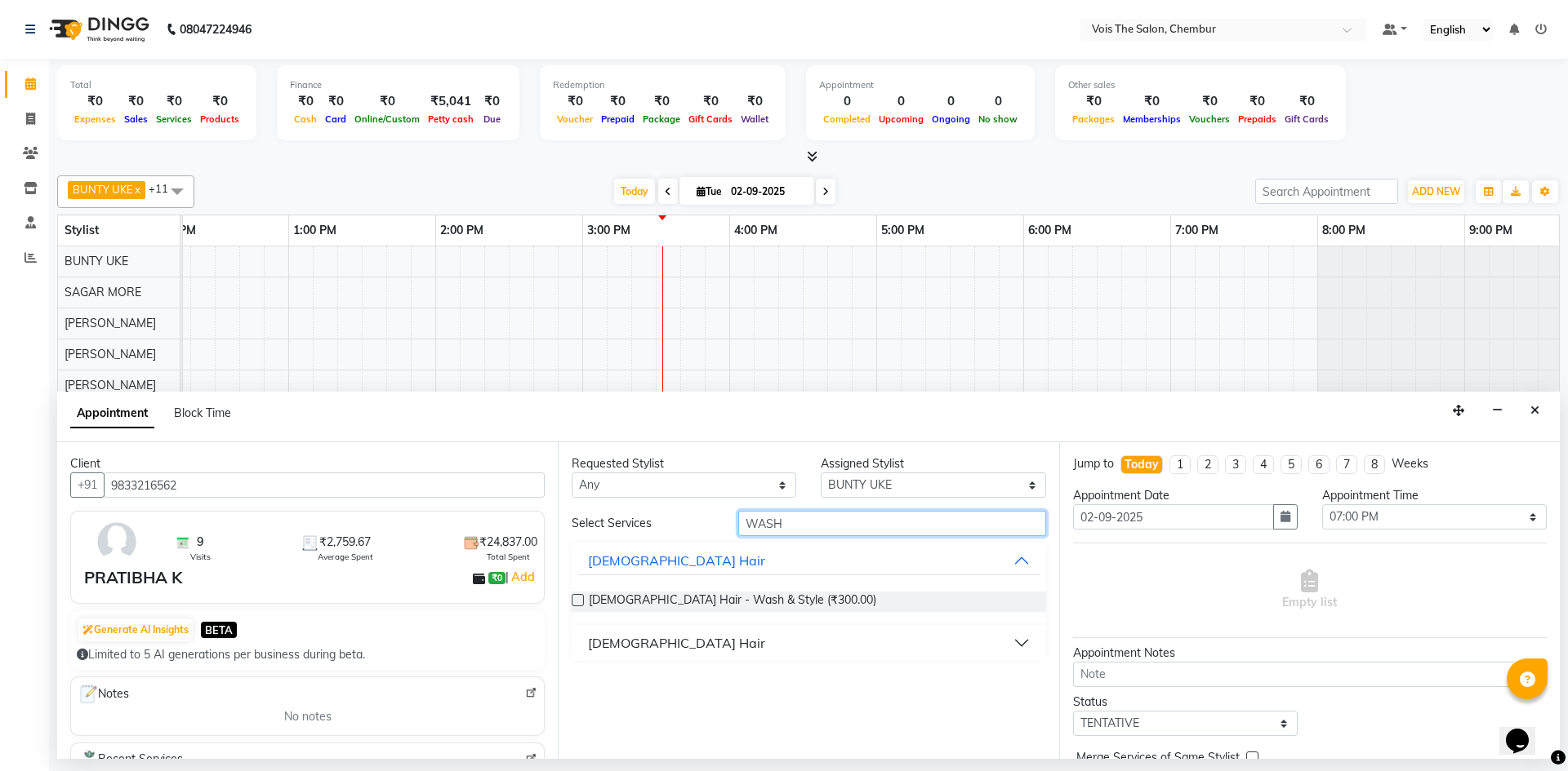
type input "WASH"
click at [604, 636] on div "[DEMOGRAPHIC_DATA] Hair" at bounding box center [676, 642] width 177 height 19
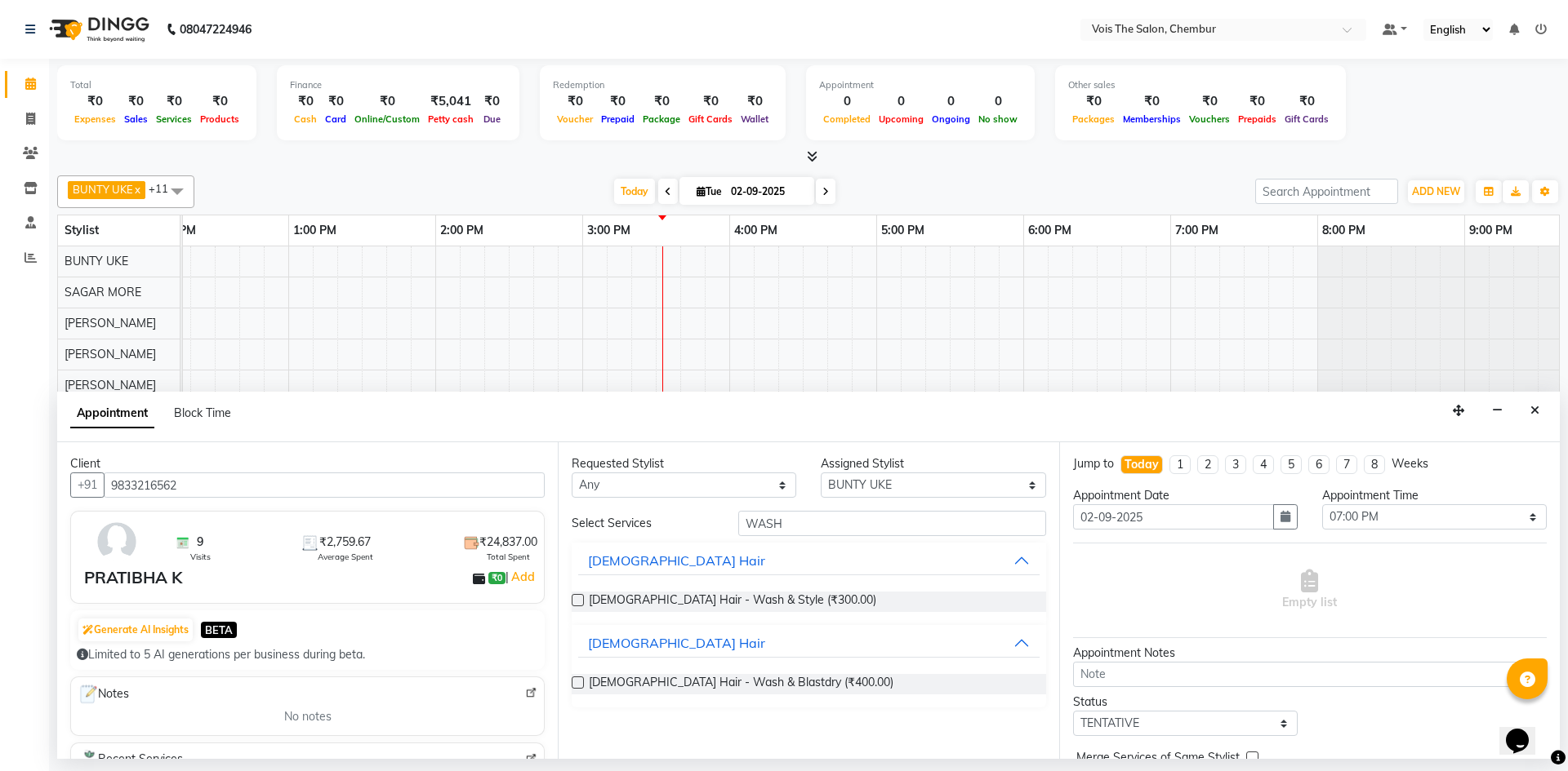
click at [579, 676] on div "[DEMOGRAPHIC_DATA] Hair - Wash & Blastdry (₹400.00)" at bounding box center [808, 684] width 474 height 20
click at [578, 682] on label at bounding box center [577, 682] width 12 height 12
click at [578, 682] on input "checkbox" at bounding box center [577, 684] width 11 height 11
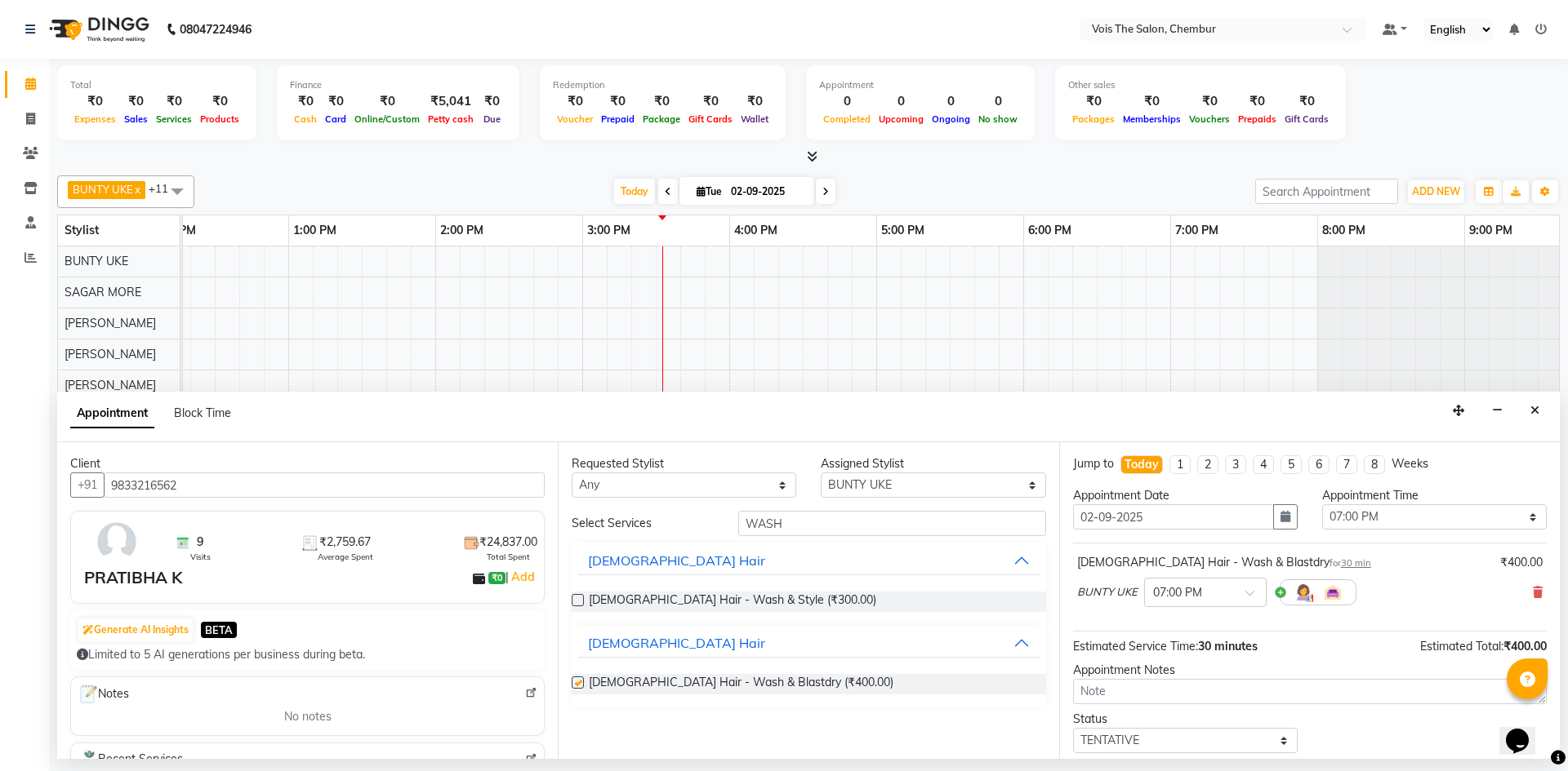
checkbox input "false"
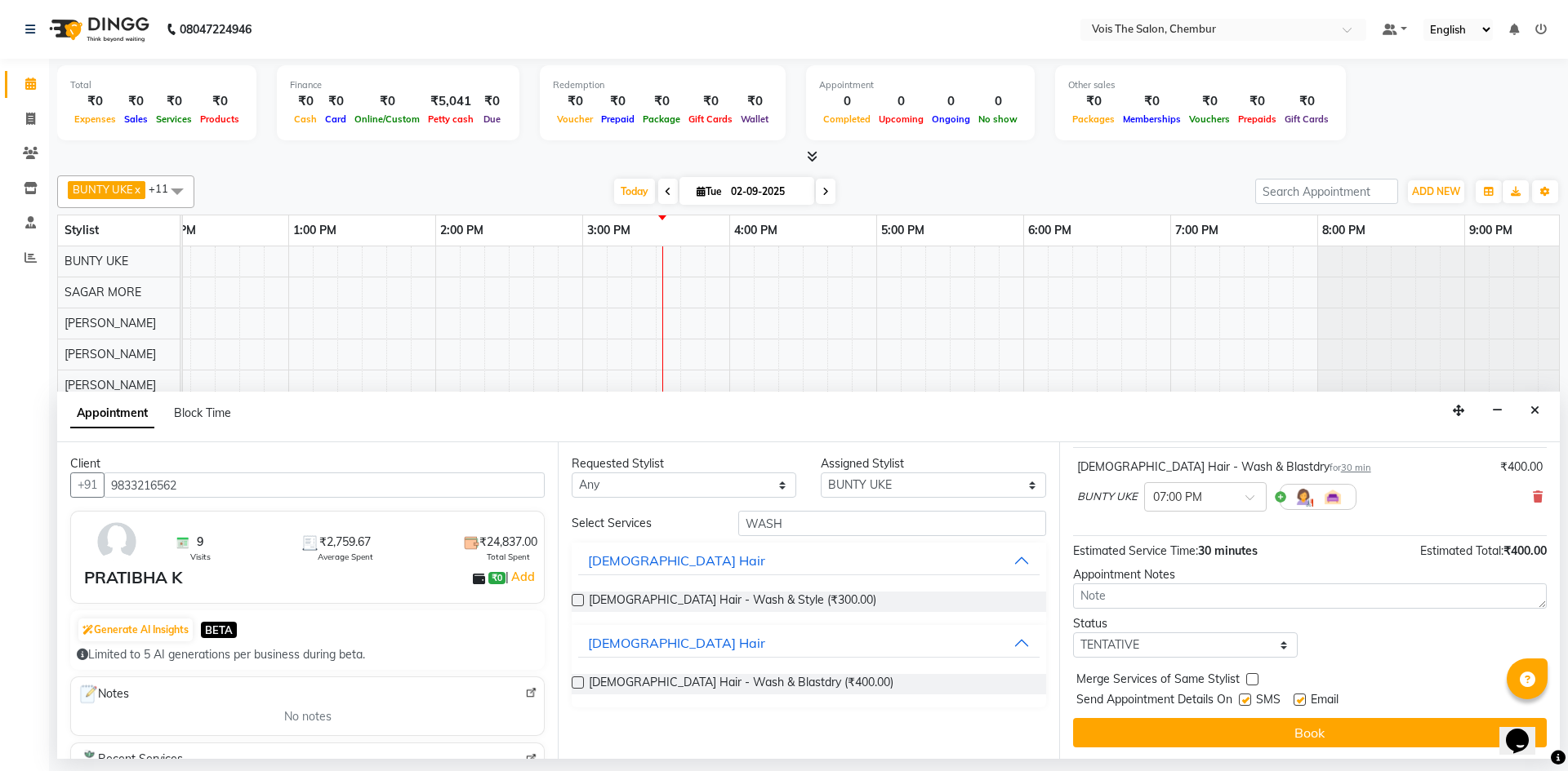
scroll to position [97, 0]
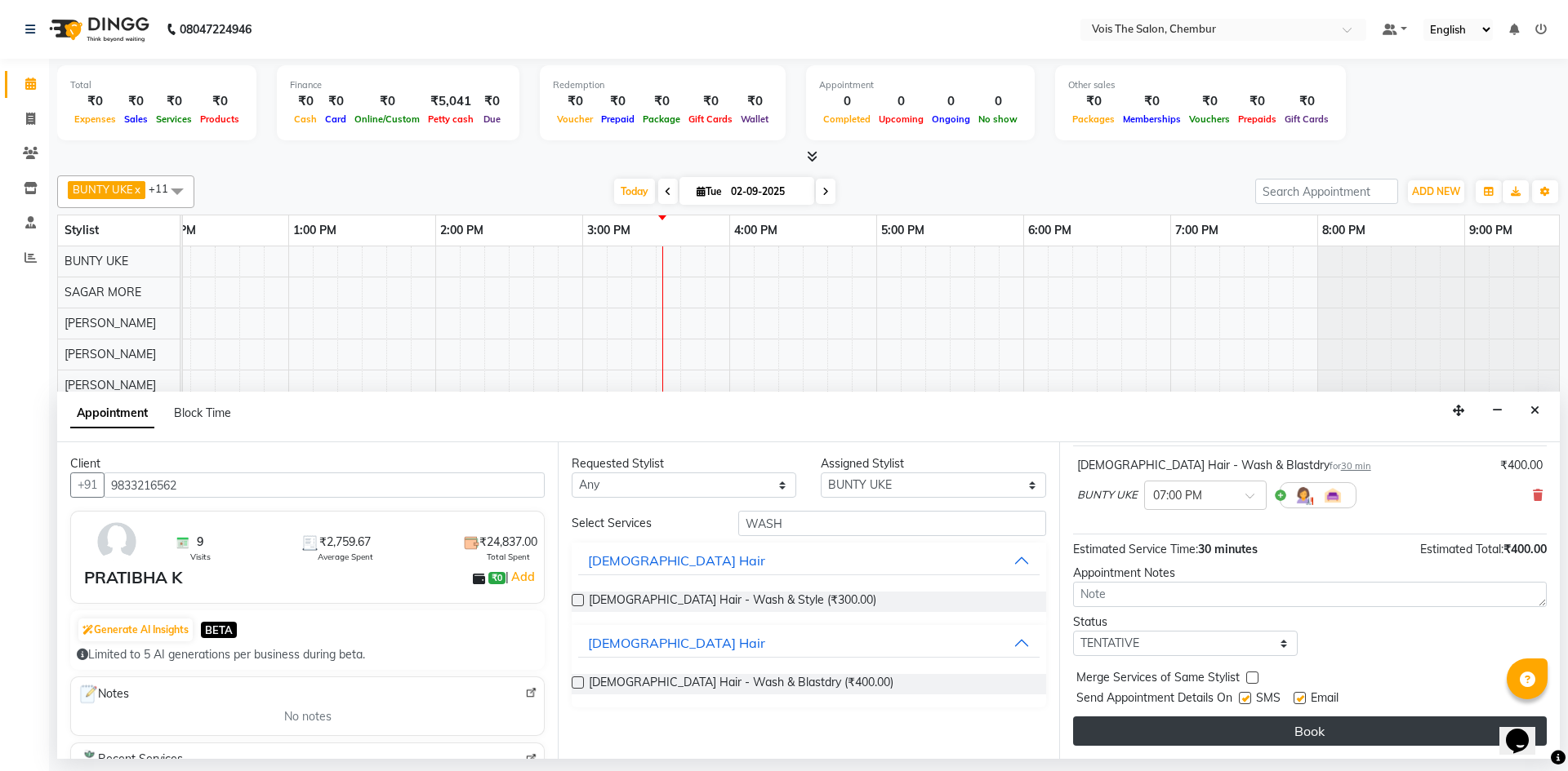
click at [1300, 727] on button "Book" at bounding box center [1310, 732] width 474 height 29
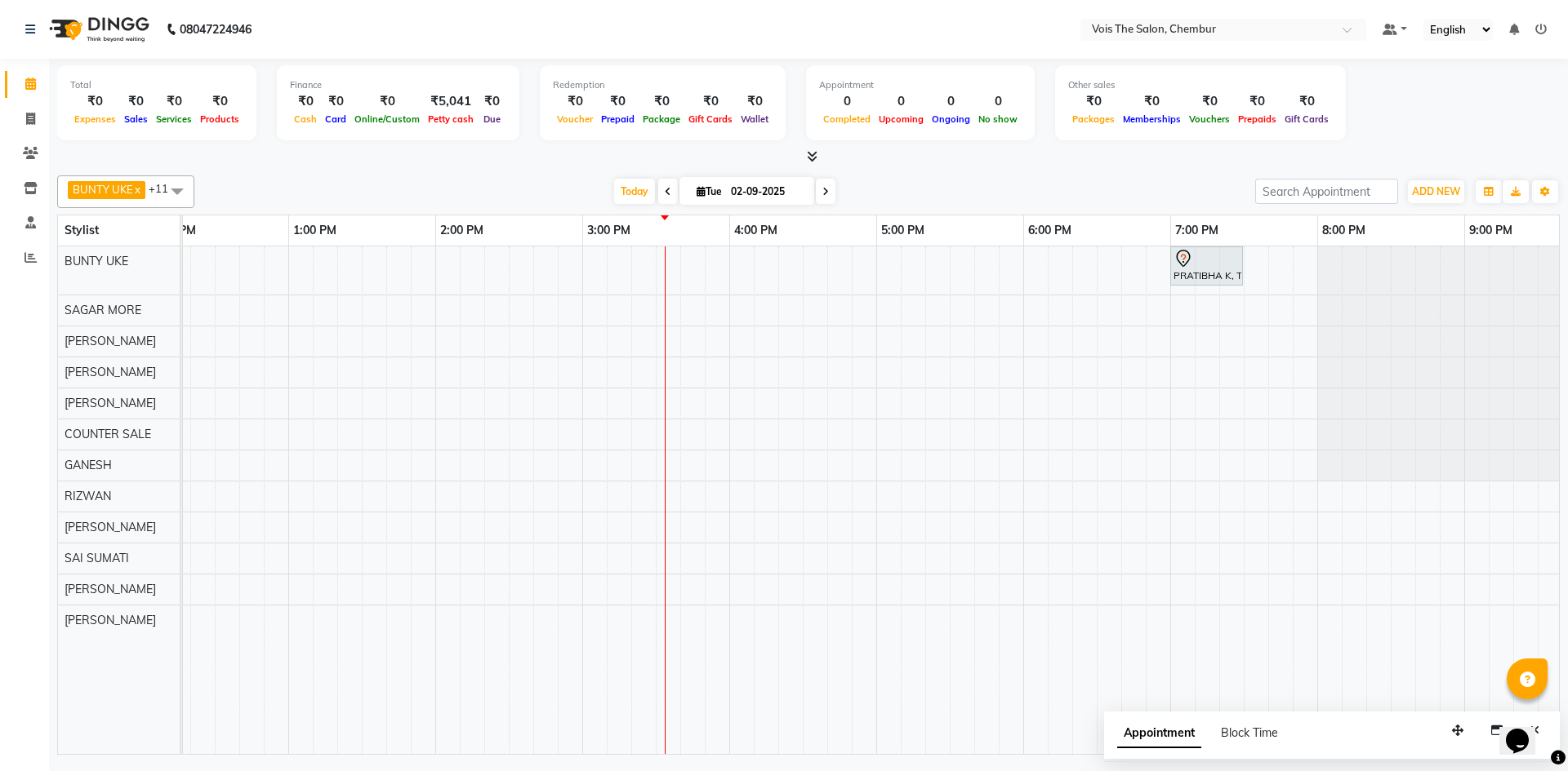
click at [747, 260] on div "PRATIBHA K, TK01, 07:00 PM-07:30 PM, [DEMOGRAPHIC_DATA] Hair - Wash & Blastdry" at bounding box center [656, 500] width 2205 height 507
select select "79151"
select select "tentative"
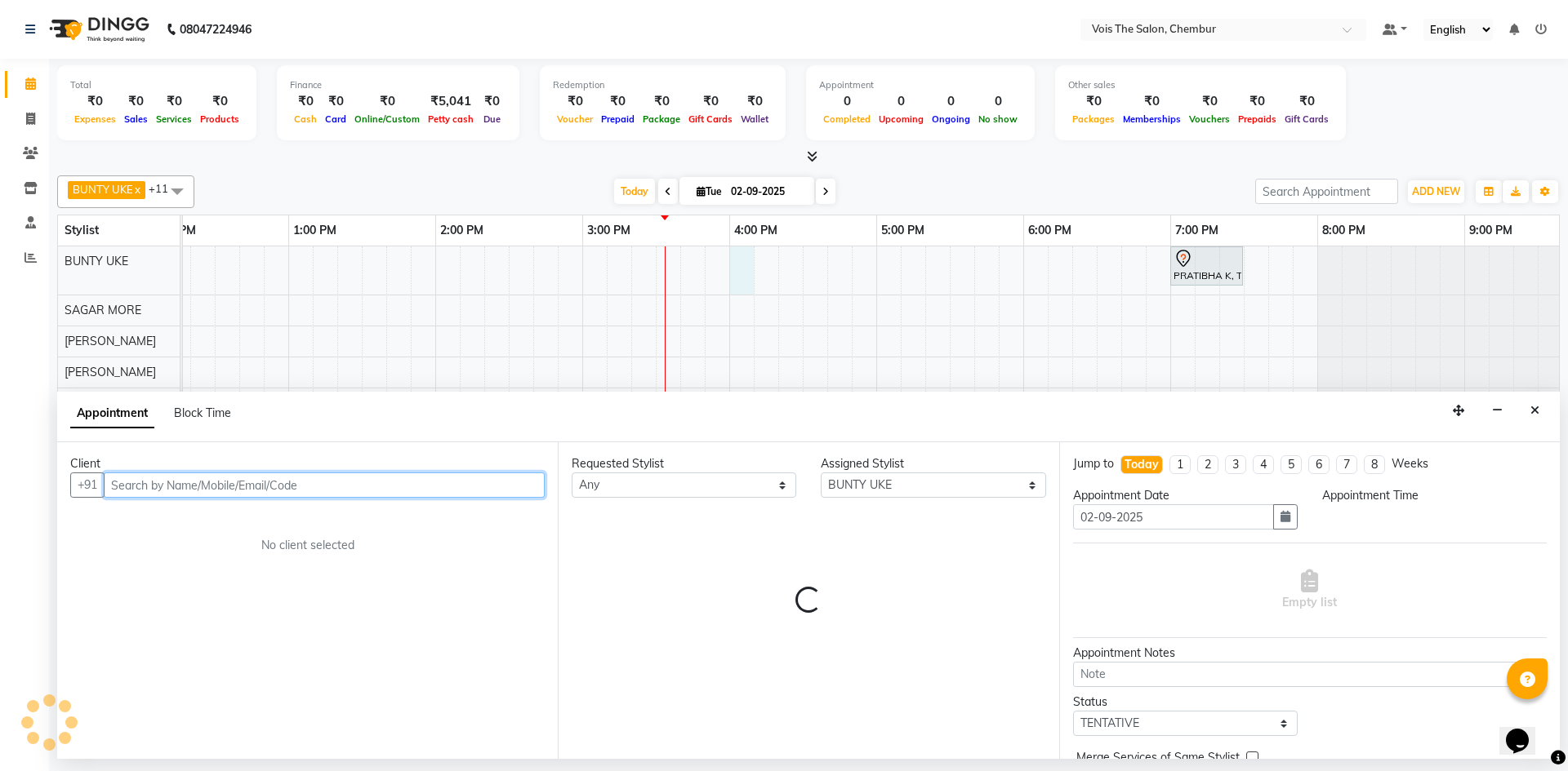
select select "960"
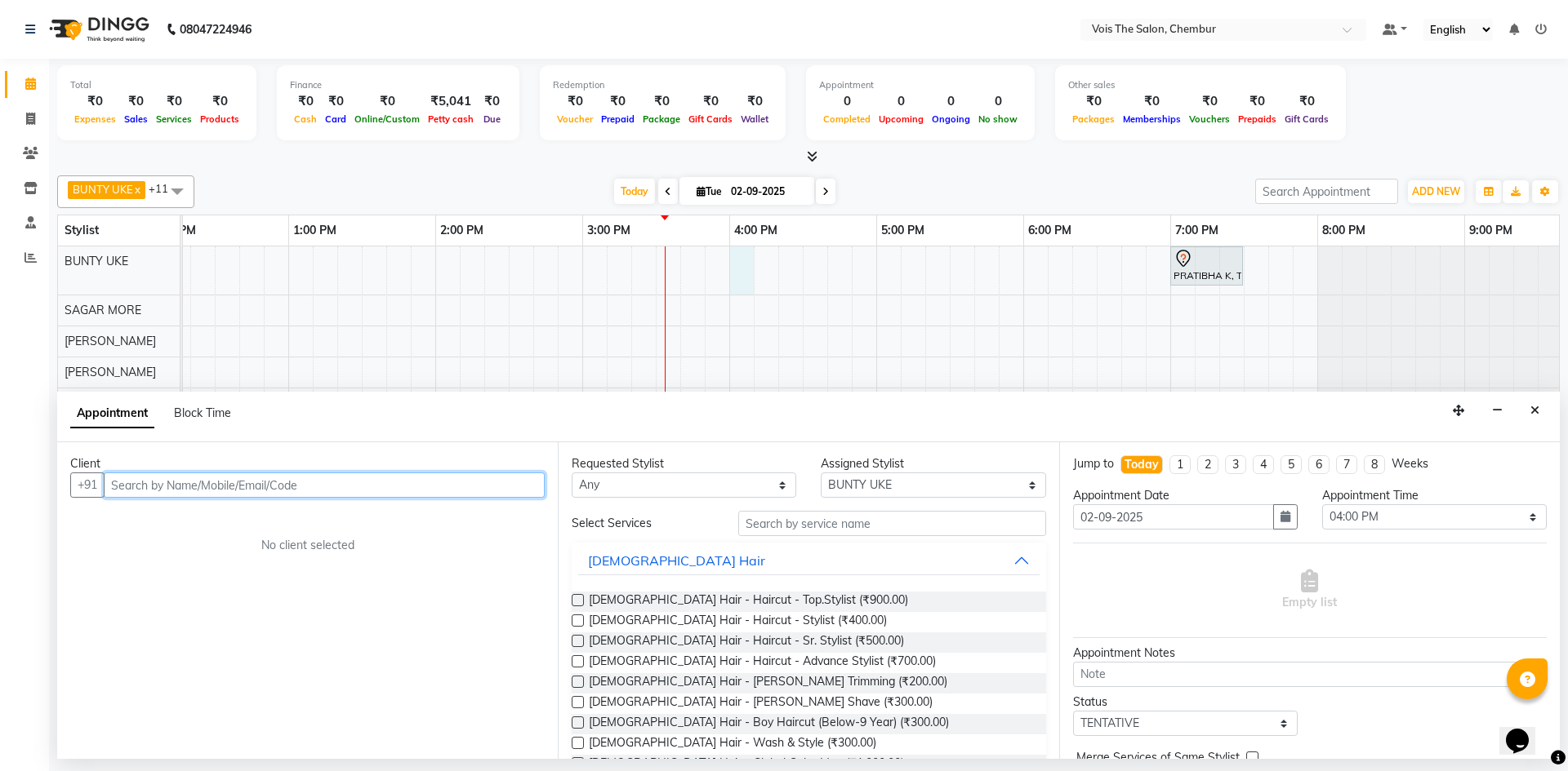
click at [419, 495] on input "text" at bounding box center [324, 485] width 441 height 26
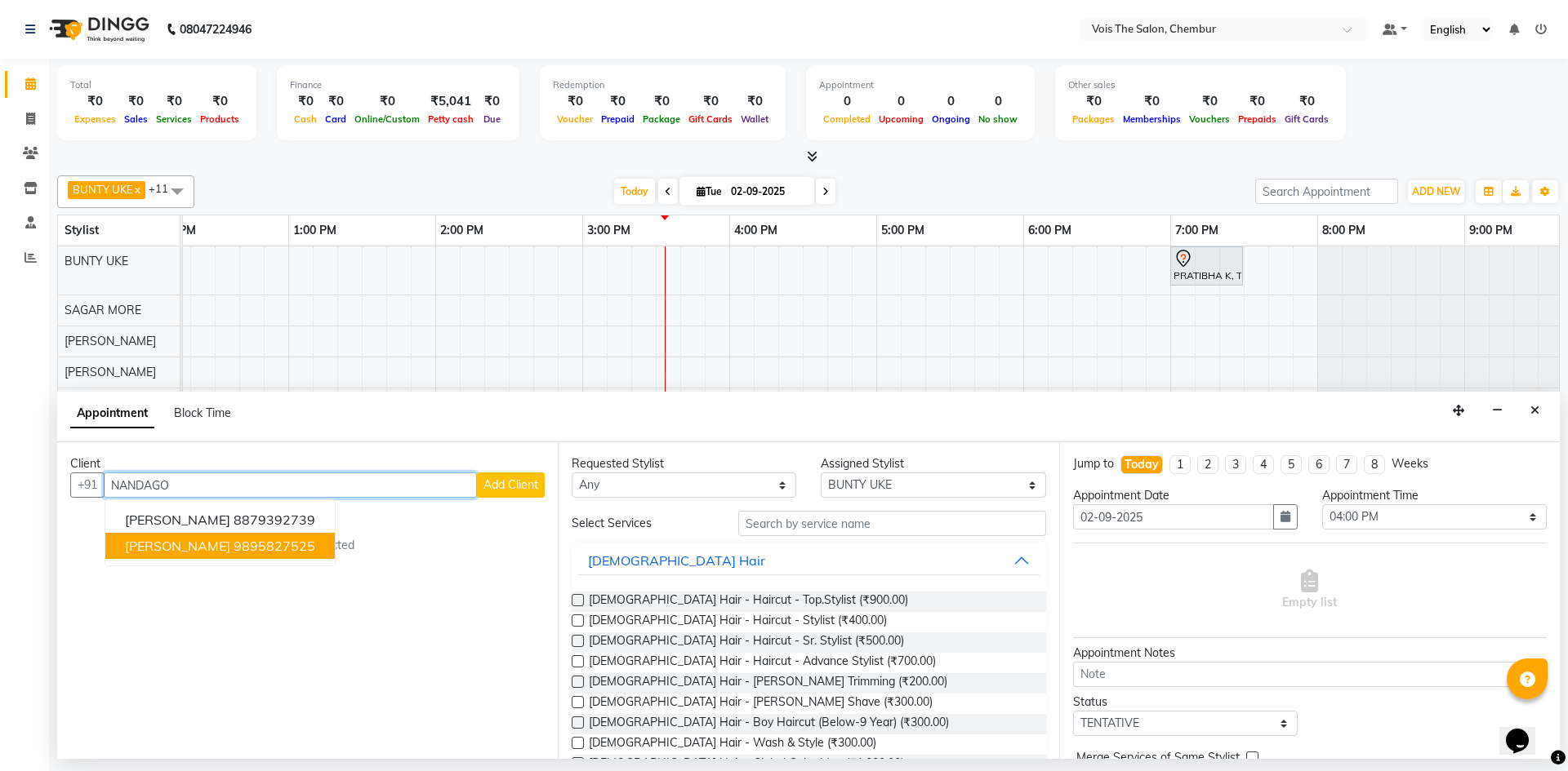
click at [279, 544] on ngb-highlight "9895827525" at bounding box center [274, 547] width 81 height 16
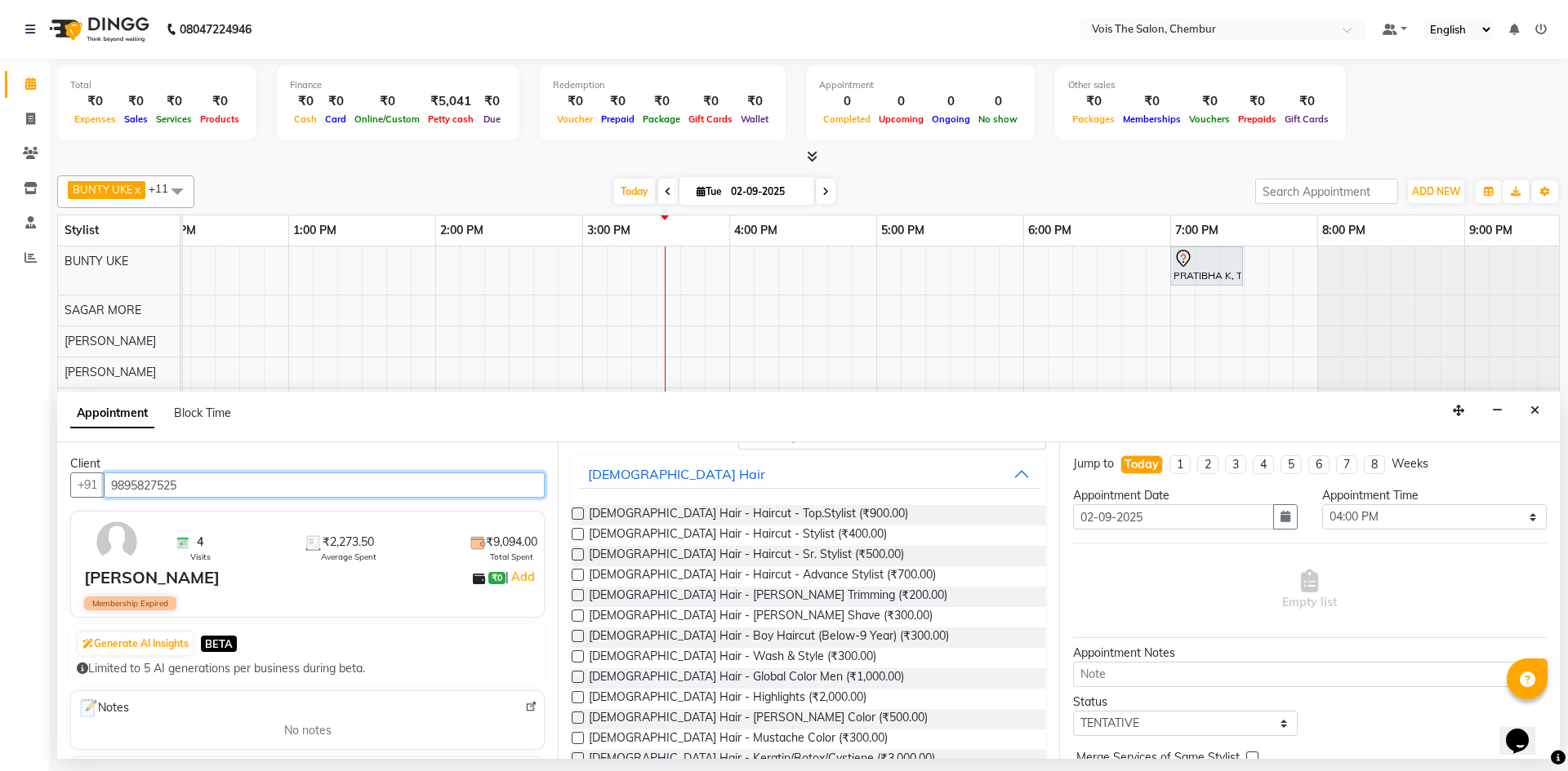
scroll to position [0, 0]
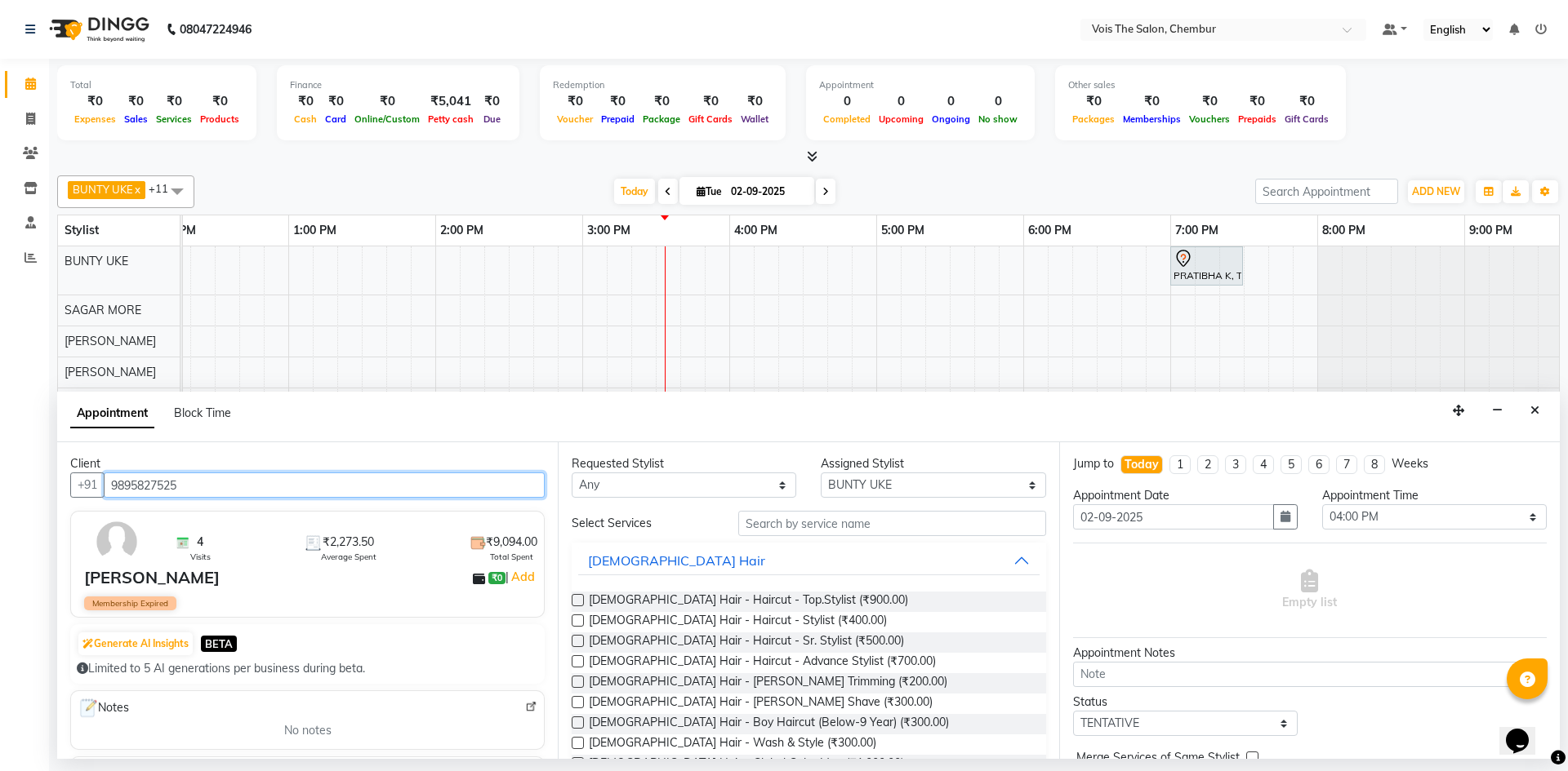
type input "9895827525"
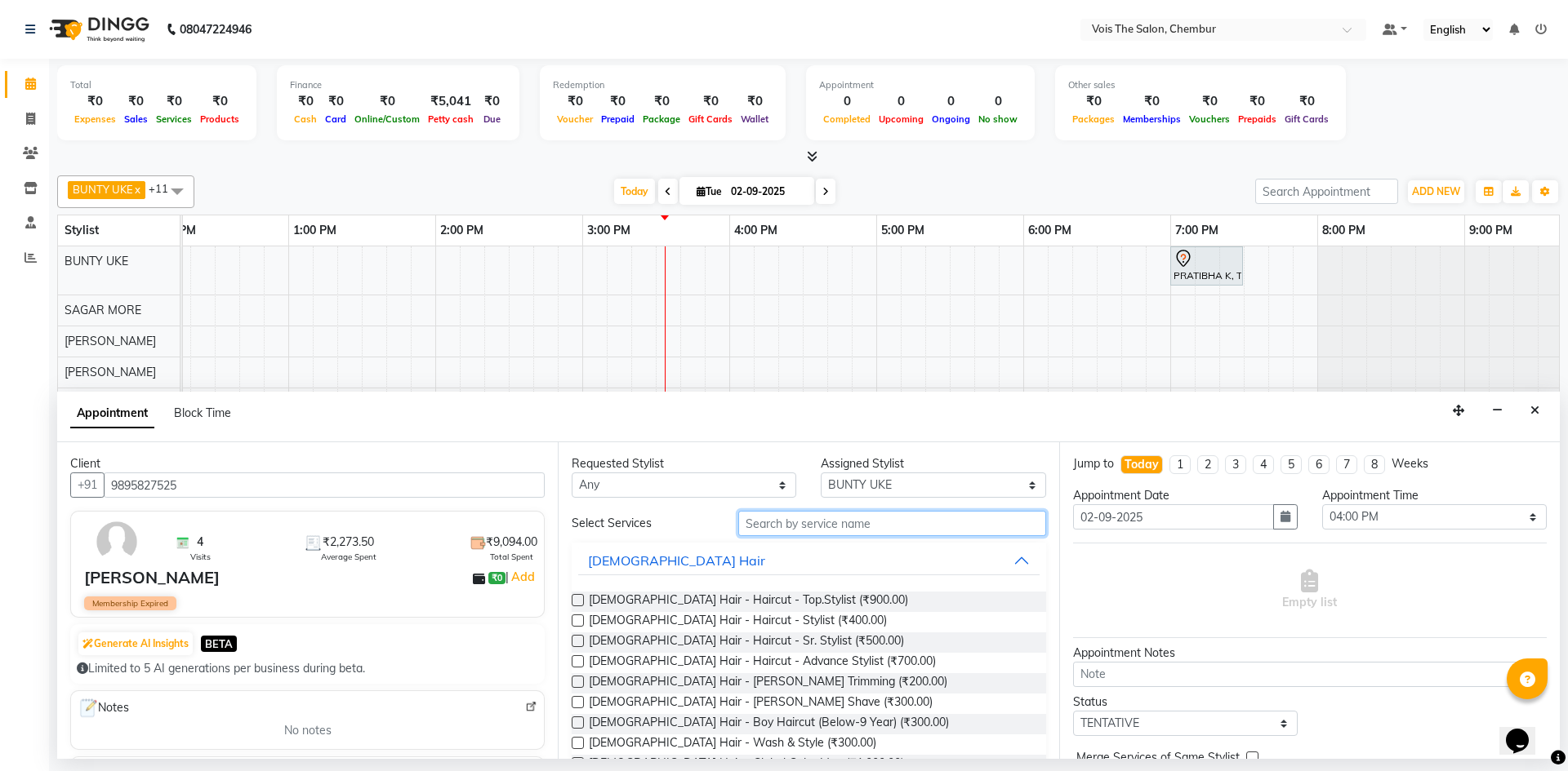
click at [831, 524] on input "text" at bounding box center [892, 524] width 308 height 26
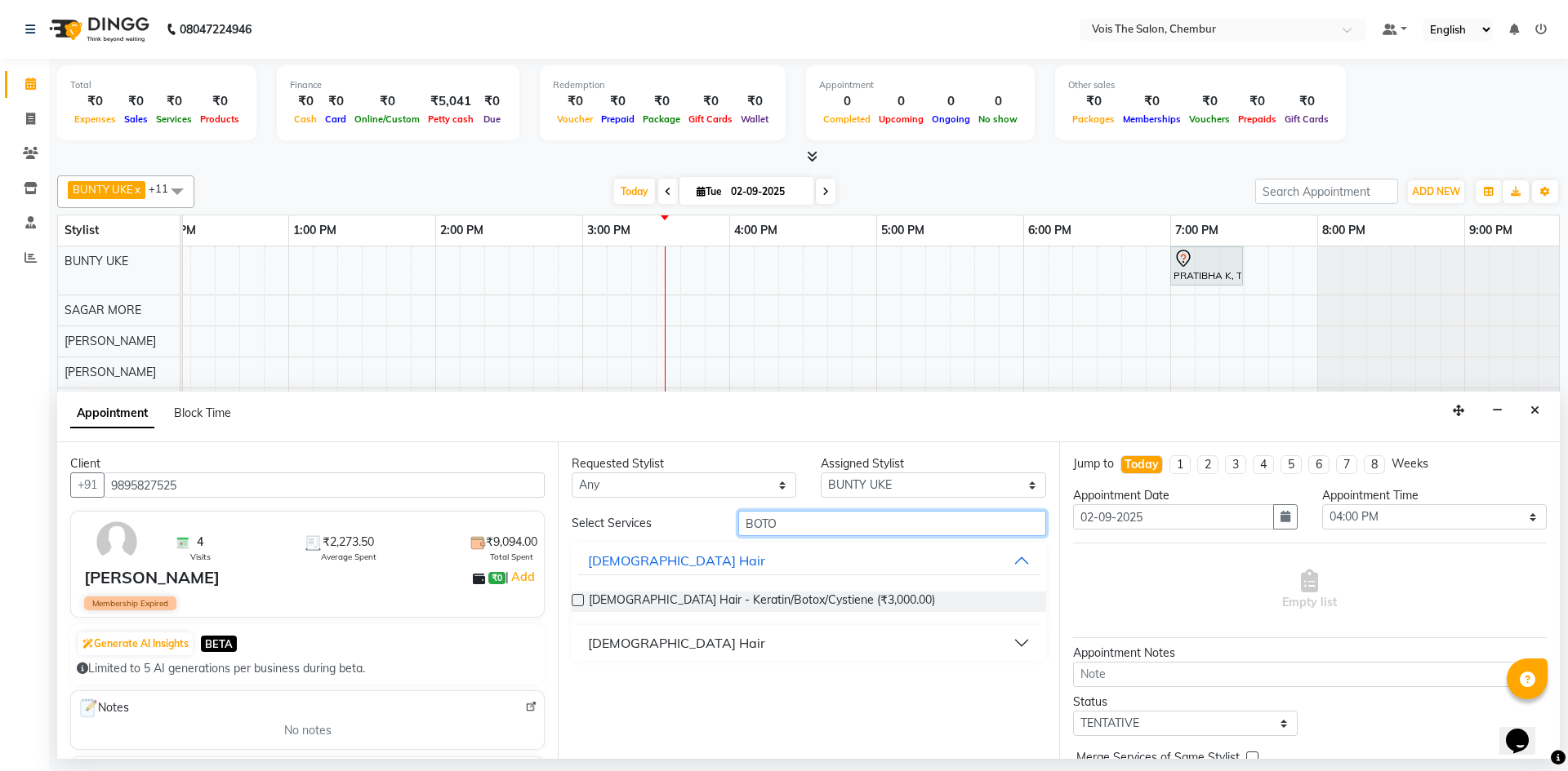
type input "BOTO"
click at [630, 633] on div "[DEMOGRAPHIC_DATA] Hair" at bounding box center [676, 642] width 177 height 19
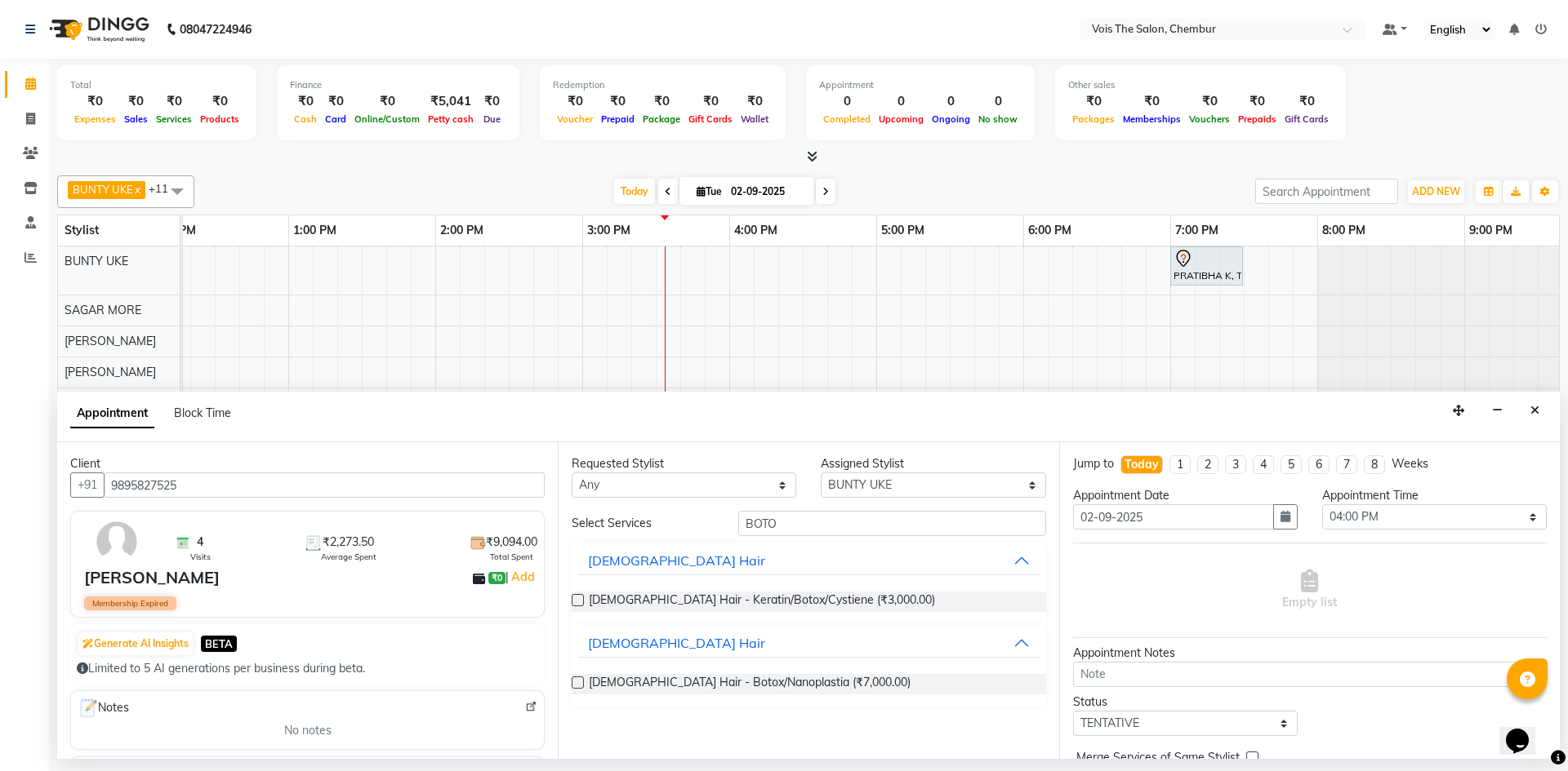
click at [586, 680] on div "[DEMOGRAPHIC_DATA] Hair - Botox/Nanoplastia (₹7,000.00)" at bounding box center [808, 684] width 474 height 20
click at [580, 682] on label at bounding box center [577, 682] width 12 height 12
click at [580, 682] on input "checkbox" at bounding box center [577, 684] width 11 height 11
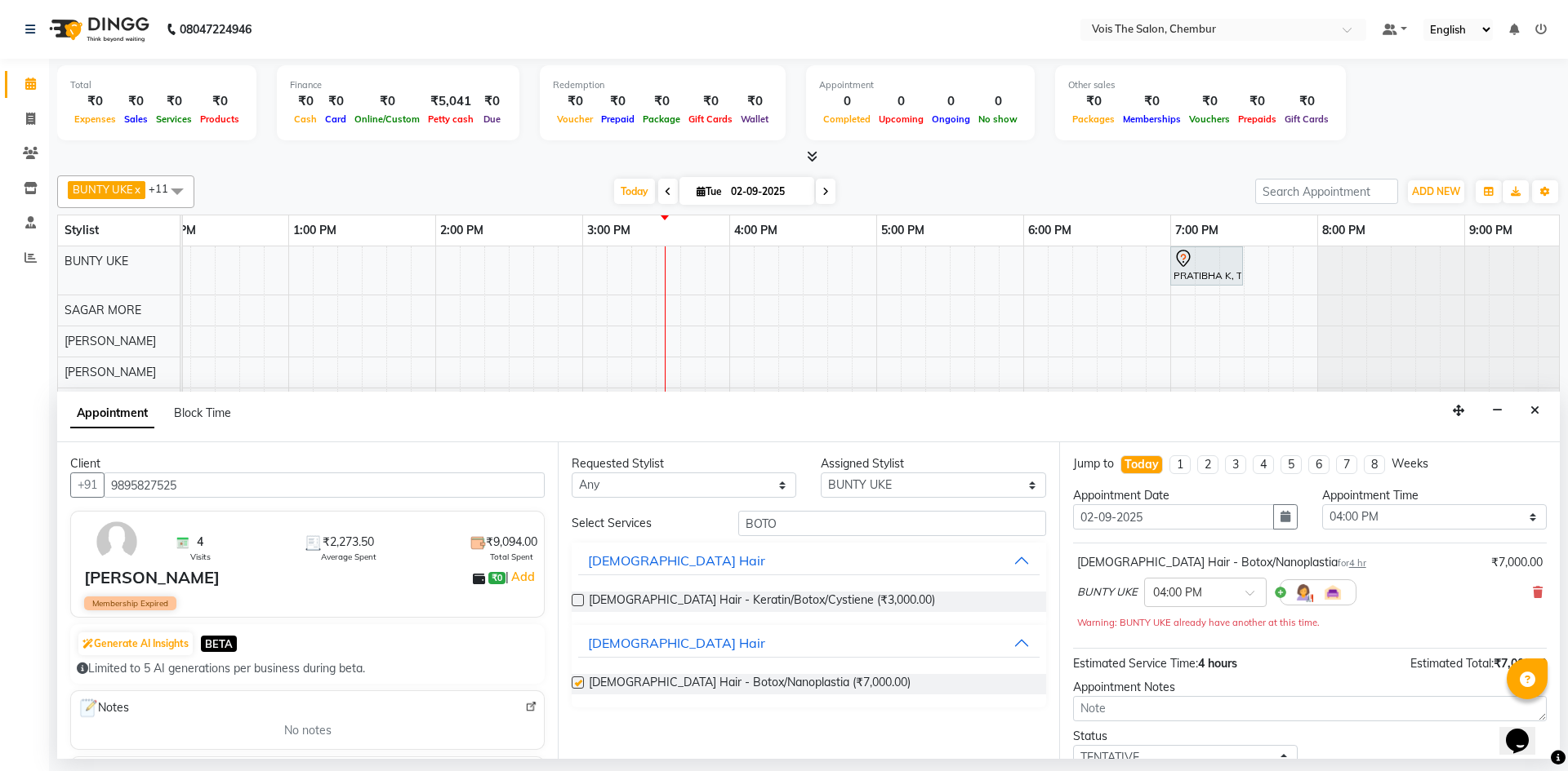
checkbox input "false"
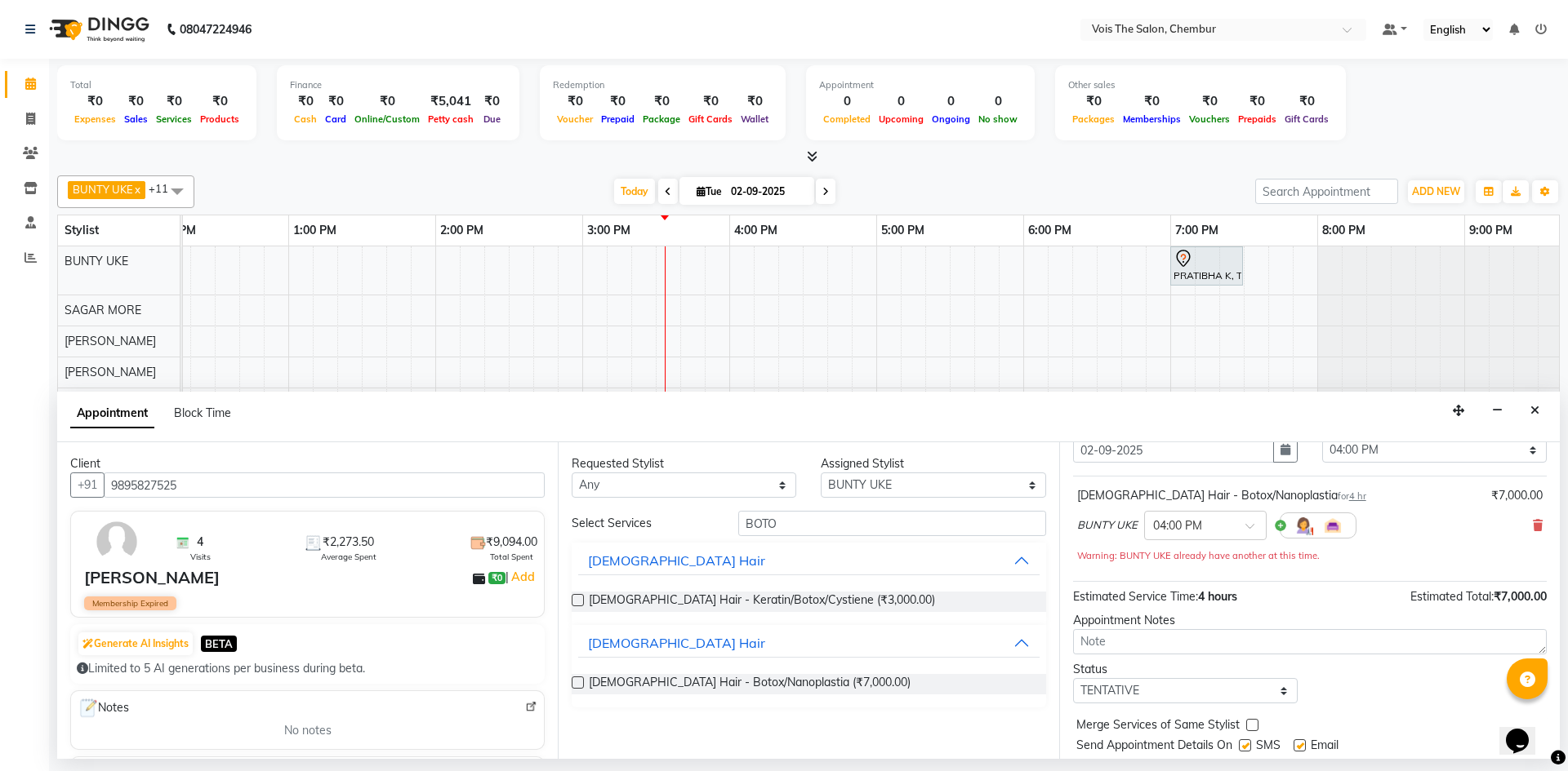
scroll to position [114, 0]
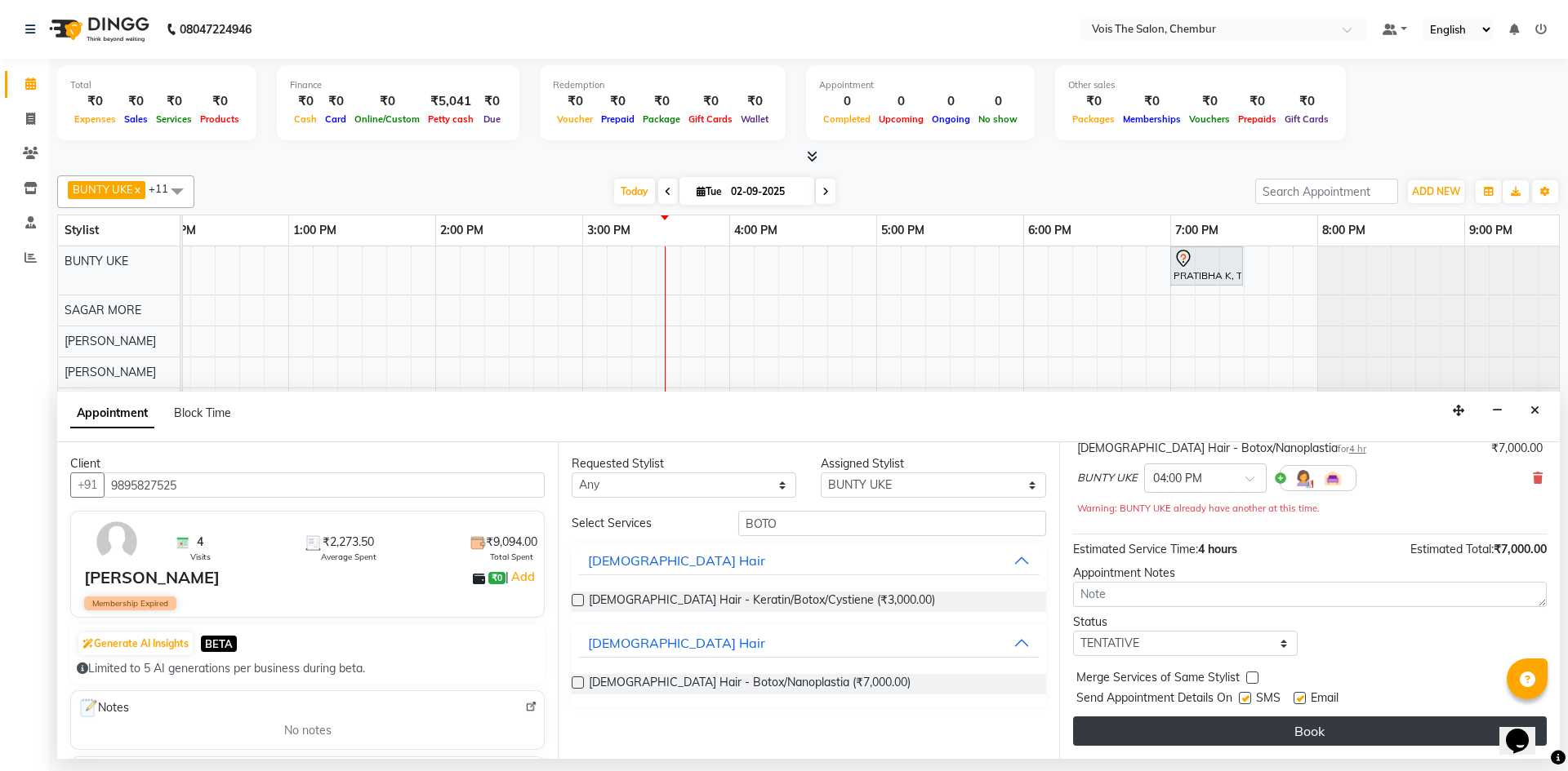
click at [1306, 742] on button "Book" at bounding box center [1310, 732] width 474 height 29
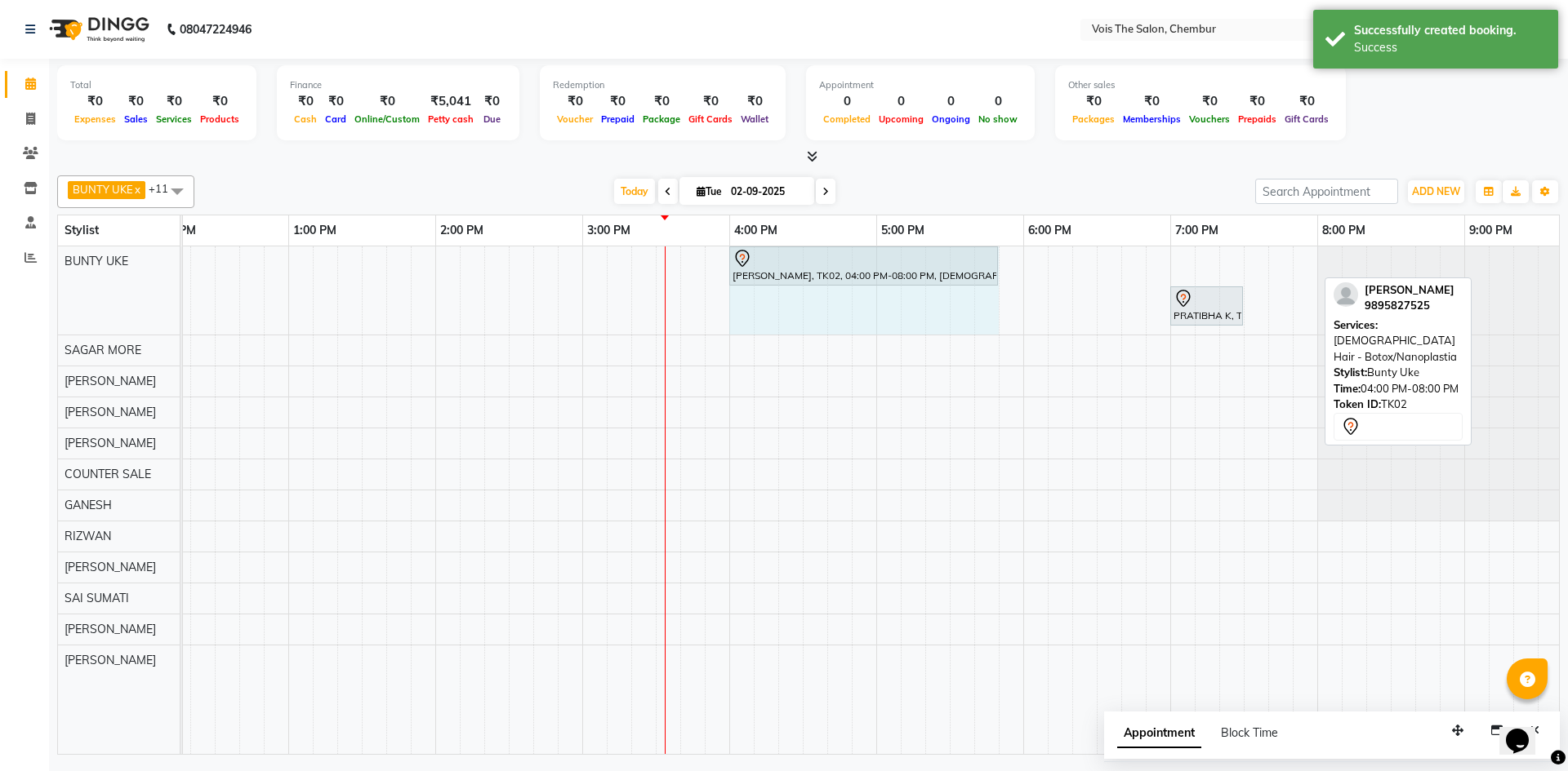
drag, startPoint x: 1315, startPoint y: 256, endPoint x: 988, endPoint y: 275, distance: 327.6
